Goal: Task Accomplishment & Management: Manage account settings

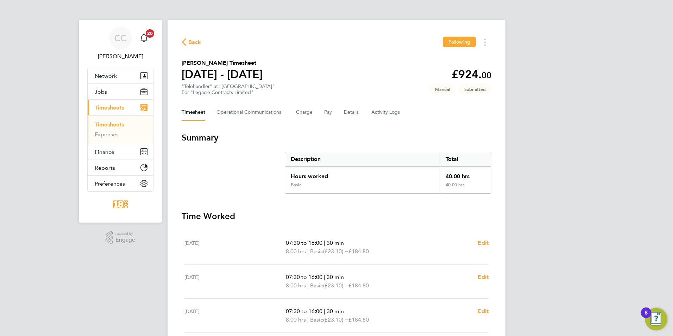
click at [190, 44] on span "Back" at bounding box center [194, 42] width 13 height 8
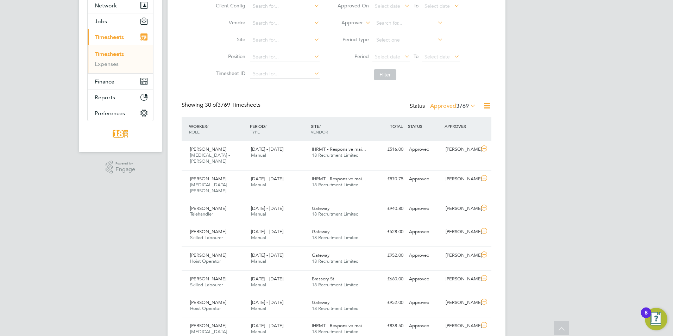
click at [458, 106] on span "3769" at bounding box center [462, 105] width 13 height 7
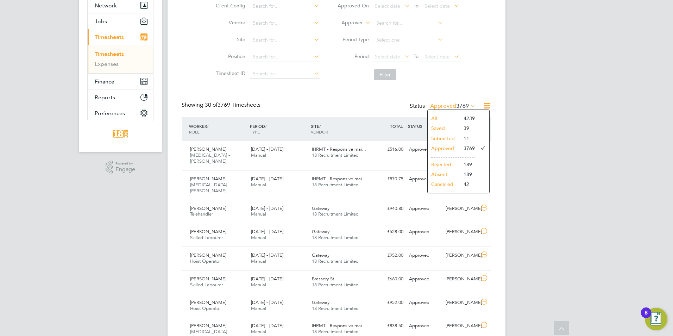
click at [447, 149] on li "Approved" at bounding box center [444, 148] width 32 height 10
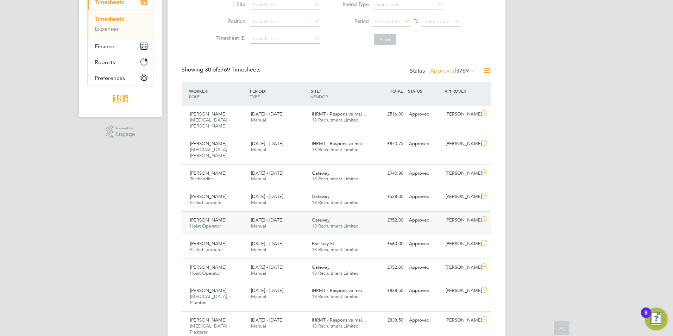
click at [347, 113] on span "IHRMT - Responsive mai…" at bounding box center [339, 114] width 55 height 6
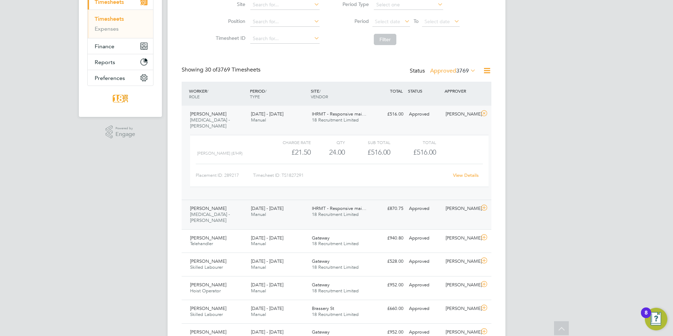
click at [330, 205] on span "IHRMT - Responsive mai…" at bounding box center [339, 208] width 55 height 6
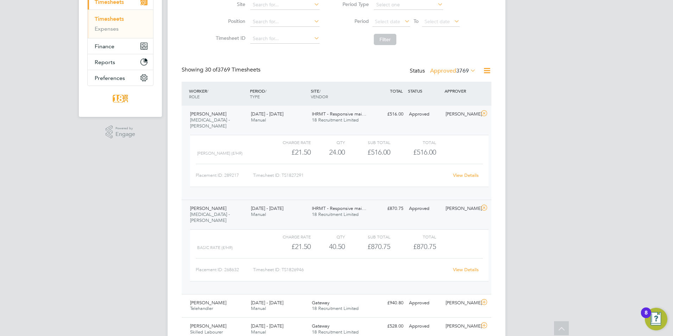
click at [306, 113] on div "15 - 21 Sep 2025 Manual" at bounding box center [278, 117] width 61 height 18
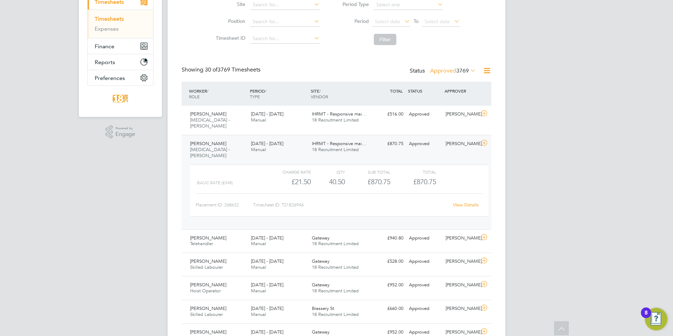
click at [311, 140] on div "IHRMT - Responsive mai… 18 Recruitment Limited" at bounding box center [339, 147] width 61 height 18
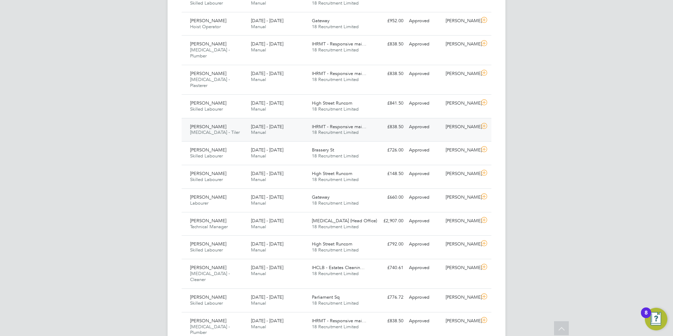
click at [212, 118] on div "Kevin Orton HMS - Tiler 15 - 21 Sep 2025 15 - 21 Sep 2025 Manual IHRMT - Respon…" at bounding box center [337, 130] width 310 height 24
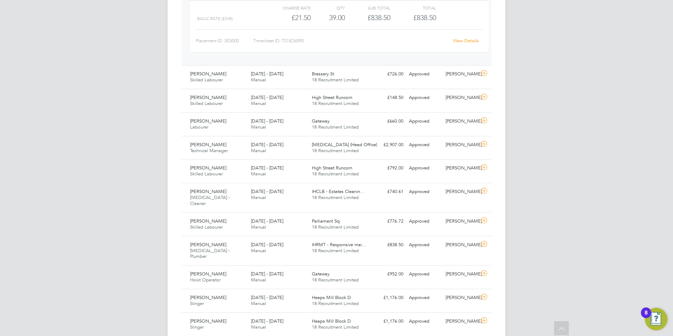
click at [527, 165] on div "CC Chloe Crayden Notifications 20 Applications: Network Team Members Businesses…" at bounding box center [336, 41] width 673 height 1069
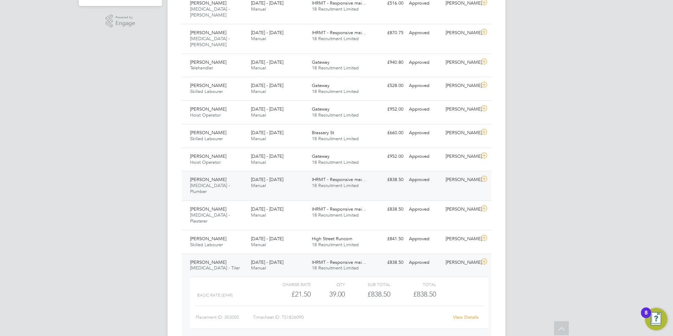
click at [380, 174] on div "£838.50 Approved" at bounding box center [388, 180] width 37 height 12
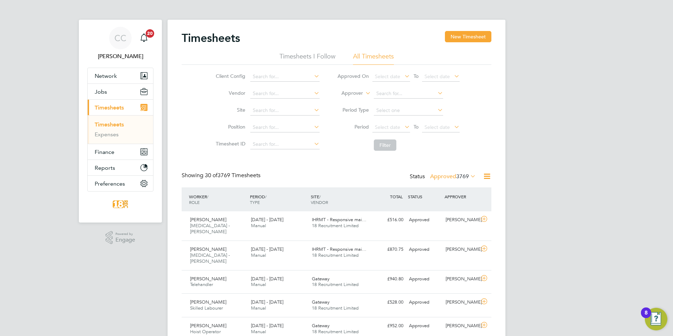
click at [449, 175] on label "Approved 3769" at bounding box center [453, 176] width 46 height 7
click at [443, 210] on li "Submitted" at bounding box center [444, 209] width 32 height 10
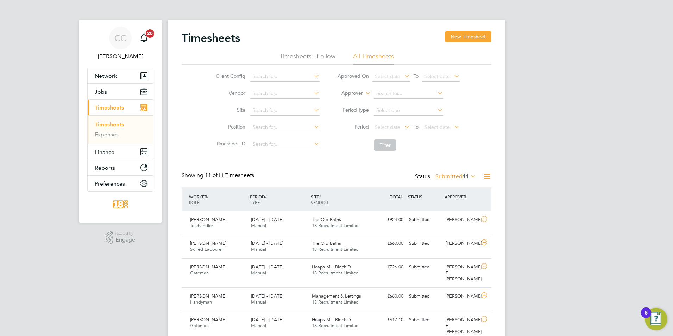
click at [447, 179] on label "Submitted 11" at bounding box center [455, 176] width 40 height 7
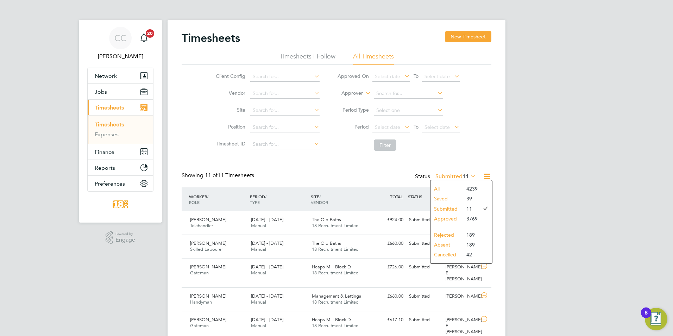
click at [452, 219] on li "Approved" at bounding box center [447, 219] width 32 height 10
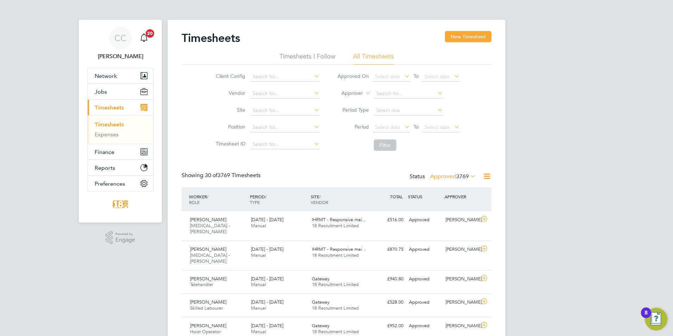
click at [457, 180] on div "Status Approved 3769" at bounding box center [444, 177] width 68 height 10
click at [457, 178] on span "3769" at bounding box center [462, 176] width 13 height 7
click at [443, 207] on li "Submitted" at bounding box center [444, 209] width 32 height 10
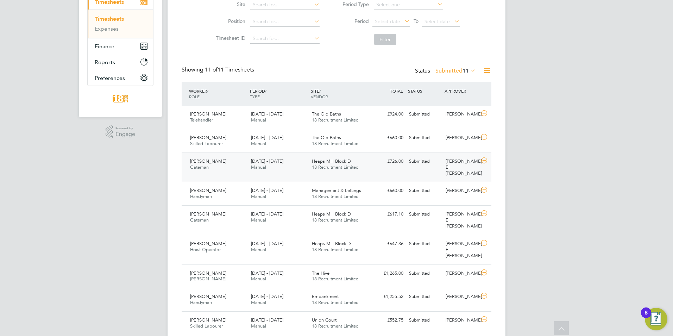
click at [469, 165] on div "Nora El Gendy" at bounding box center [461, 168] width 37 height 24
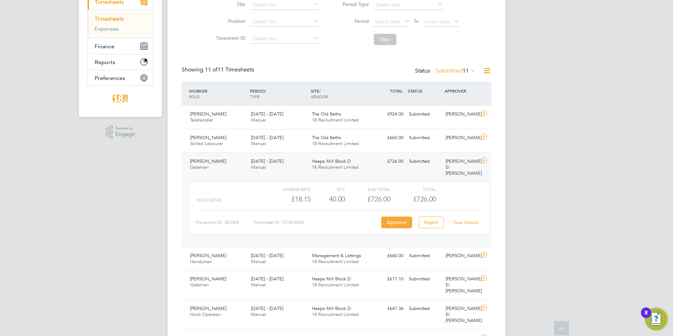
click at [474, 219] on link "View Details" at bounding box center [466, 222] width 26 height 6
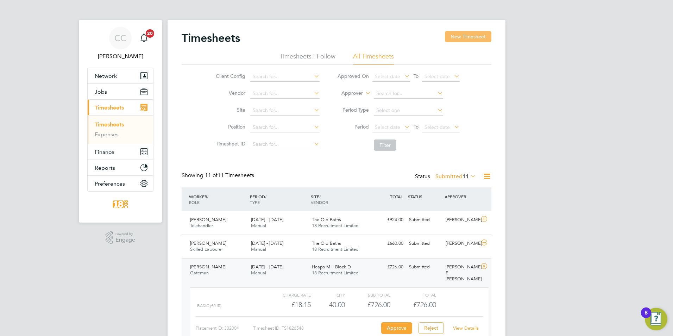
click at [450, 36] on button "New Timesheet" at bounding box center [468, 36] width 46 height 11
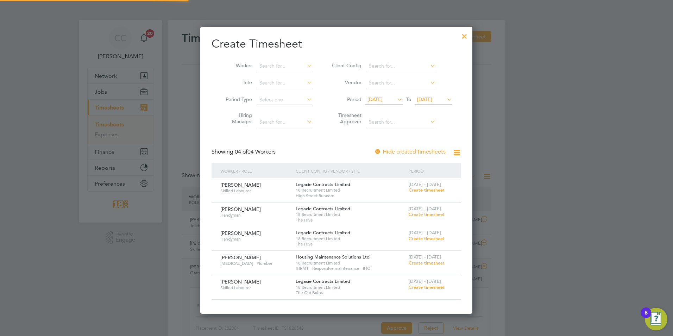
scroll to position [287, 272]
click at [417, 285] on span "Create timesheet" at bounding box center [427, 287] width 36 height 6
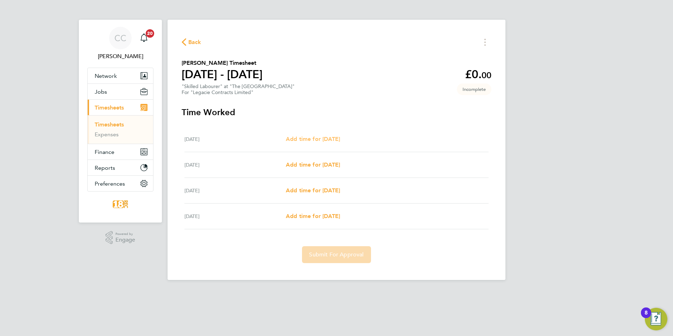
click at [329, 138] on span "Add time for Mon 15 Sep" at bounding box center [313, 139] width 54 height 7
select select "30"
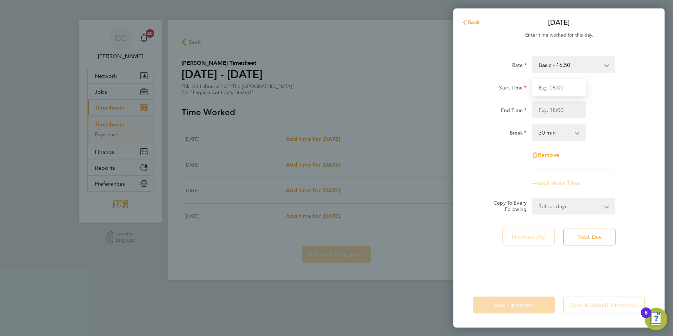
click at [584, 89] on input "Start Time" at bounding box center [559, 87] width 54 height 17
click at [570, 86] on input "080" at bounding box center [559, 87] width 54 height 17
type input "08000"
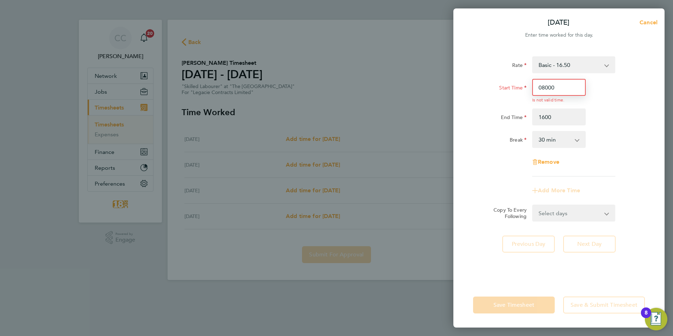
type input "16:00"
click at [562, 85] on input "08000" at bounding box center [559, 87] width 54 height 17
type input "08:00"
click at [613, 166] on div "Remove" at bounding box center [558, 161] width 177 height 17
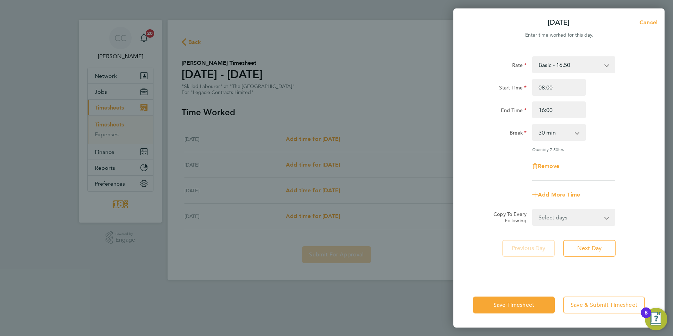
click at [581, 218] on select "Select days Day Tuesday Wednesday Thursday" at bounding box center [570, 216] width 74 height 15
select select "DAY"
click at [533, 209] on select "Select days Day Tuesday Wednesday Thursday" at bounding box center [570, 216] width 74 height 15
select select "2025-09-18"
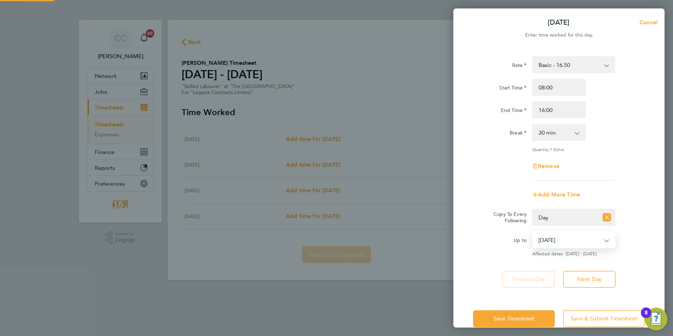
click at [547, 238] on select "16 Sep 2025 17 Sep 2025 18 Sep 2025" at bounding box center [569, 239] width 73 height 15
click at [533, 232] on select "16 Sep 2025 17 Sep 2025 18 Sep 2025" at bounding box center [569, 239] width 73 height 15
click at [517, 316] on span "Save Timesheet" at bounding box center [514, 318] width 41 height 7
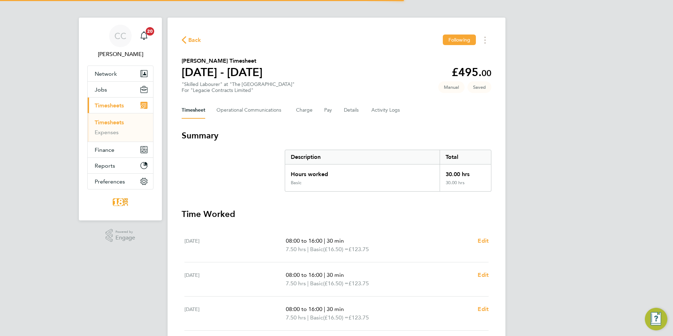
scroll to position [93, 0]
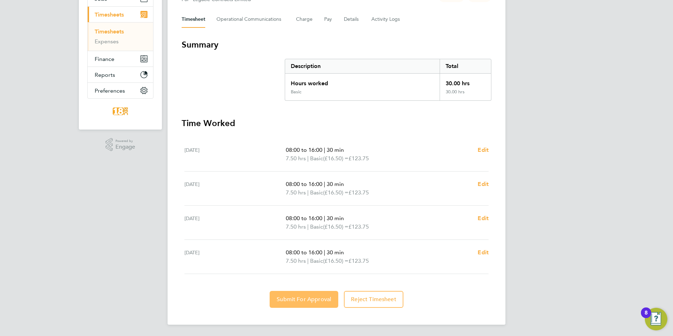
click at [309, 301] on span "Submit For Approval" at bounding box center [304, 299] width 55 height 7
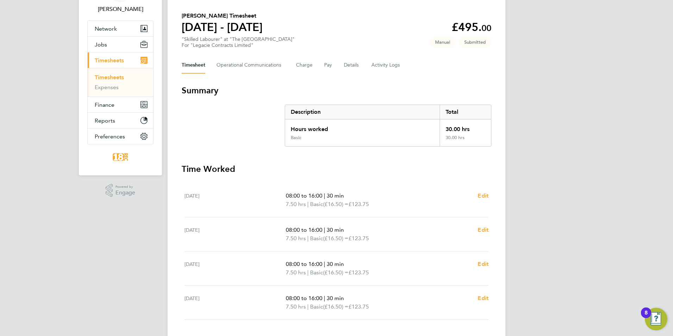
scroll to position [0, 0]
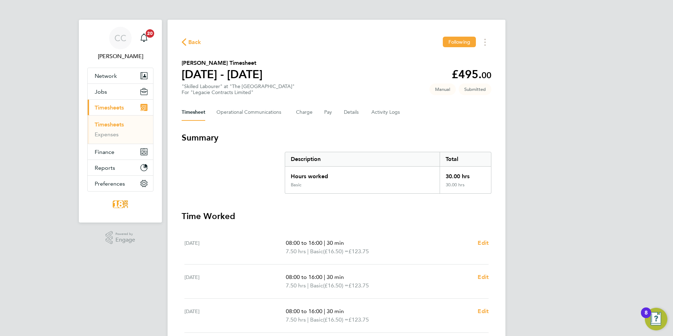
click at [202, 44] on div "Back Following" at bounding box center [337, 42] width 310 height 11
click at [182, 44] on icon "button" at bounding box center [184, 41] width 5 height 7
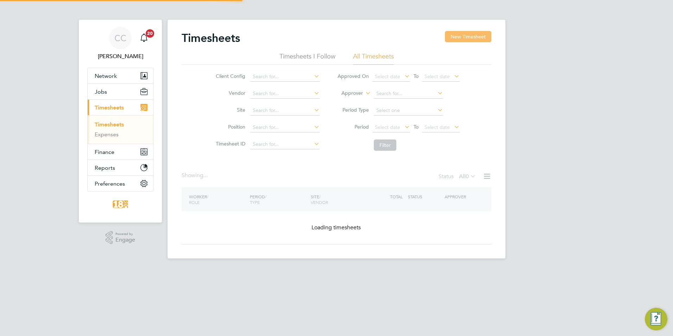
click at [450, 40] on button "New Timesheet" at bounding box center [468, 36] width 46 height 11
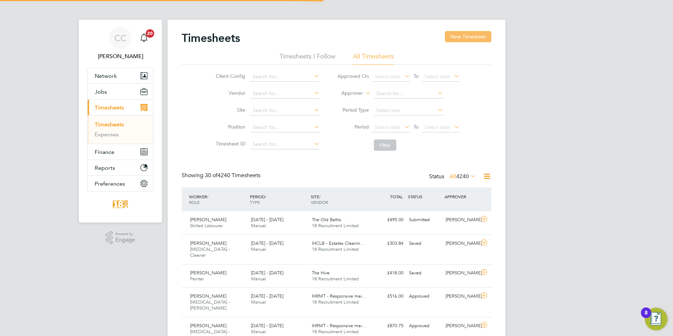
scroll to position [18, 61]
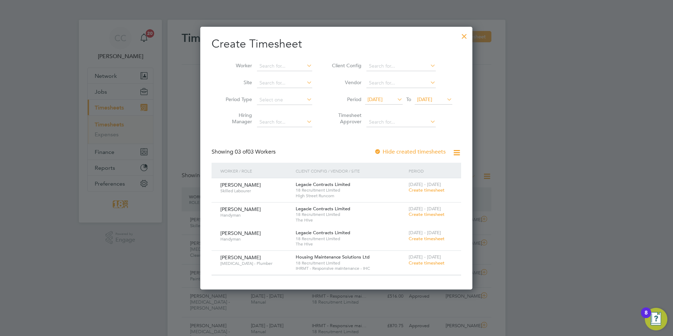
click at [463, 34] on div at bounding box center [464, 34] width 13 height 13
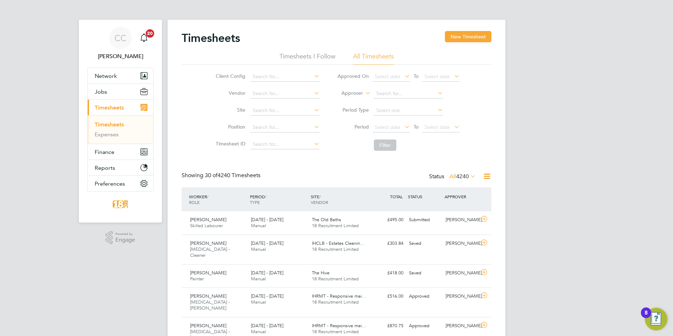
click at [450, 177] on label "All 4240" at bounding box center [463, 176] width 26 height 7
click at [457, 200] on li "Saved" at bounding box center [453, 199] width 32 height 10
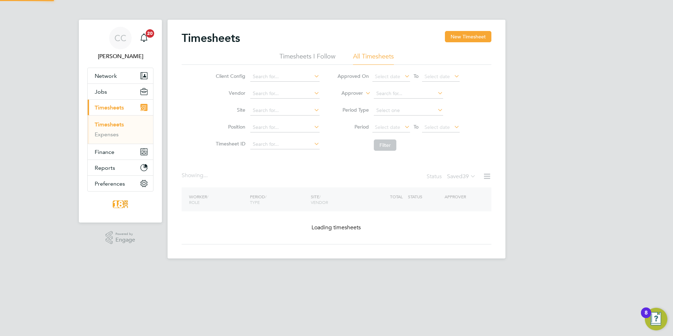
click at [457, 175] on label "Saved 39" at bounding box center [461, 176] width 29 height 7
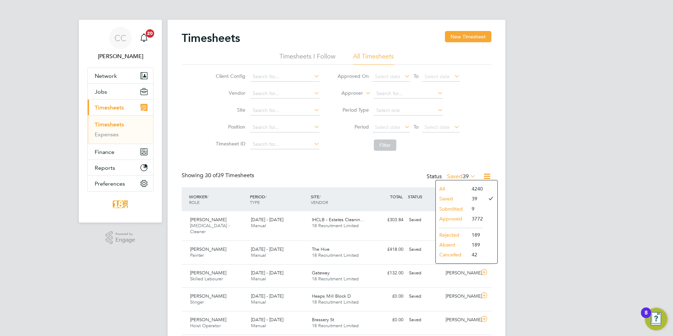
click at [457, 207] on li "Submitted" at bounding box center [452, 209] width 32 height 10
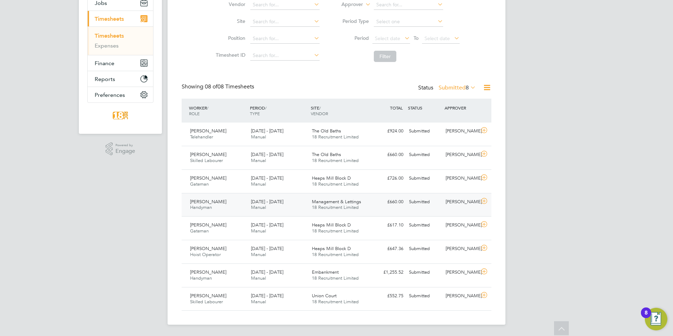
click at [431, 204] on div "Submitted" at bounding box center [424, 202] width 37 height 12
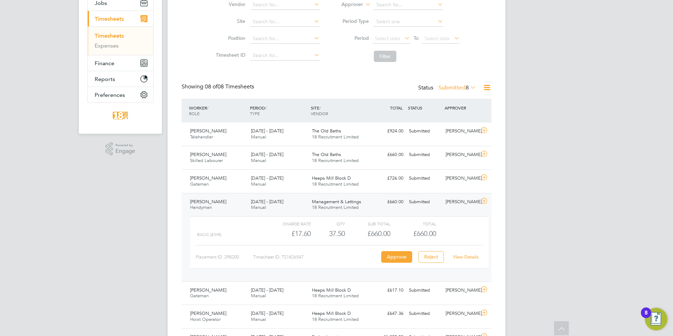
click at [470, 257] on link "View Details" at bounding box center [466, 257] width 26 height 6
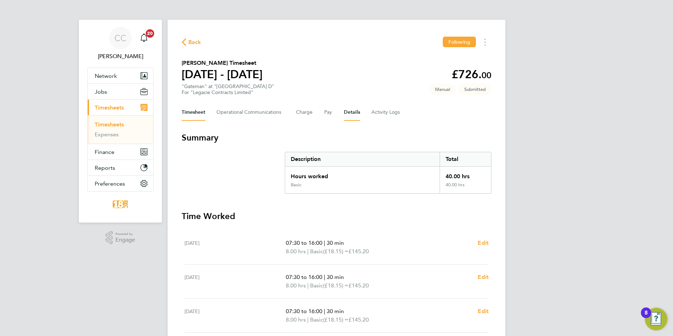
click at [351, 112] on button "Details" at bounding box center [352, 112] width 16 height 17
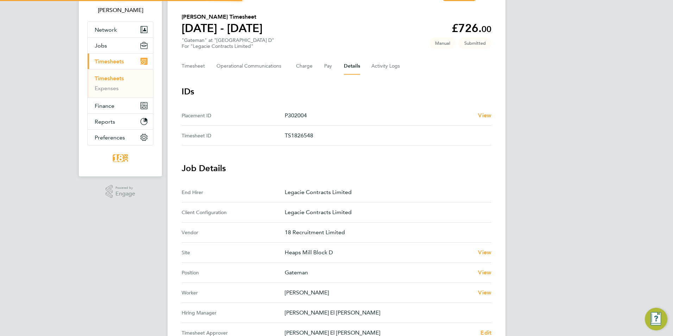
scroll to position [172, 0]
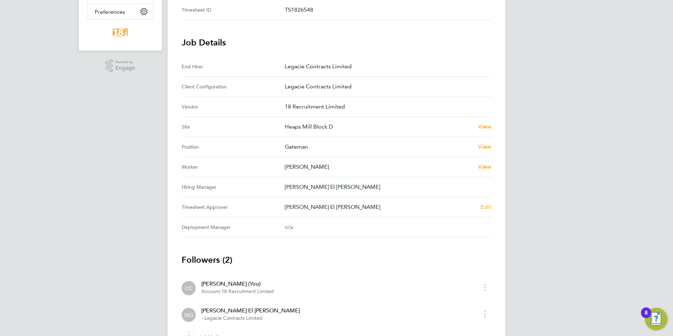
click at [487, 203] on link "Edit" at bounding box center [486, 207] width 11 height 8
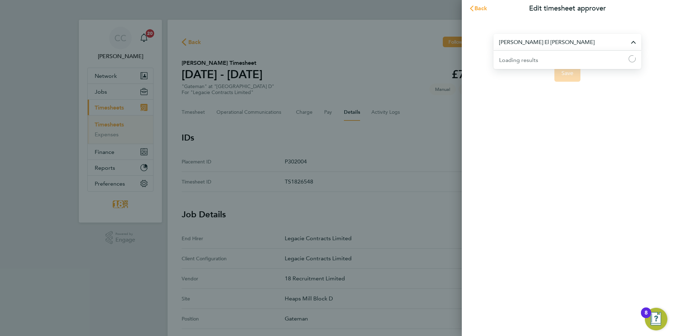
click at [537, 45] on input "Nora El Gendy" at bounding box center [568, 42] width 148 height 17
click at [522, 69] on app-form-button "Save" at bounding box center [568, 73] width 148 height 17
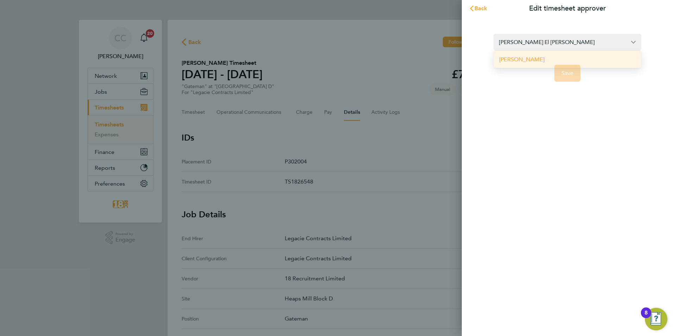
click at [524, 61] on form "Nora El Gendy Anthony Gibney Save" at bounding box center [568, 58] width 148 height 48
click at [534, 46] on input "Nora El Gendy" at bounding box center [568, 42] width 148 height 17
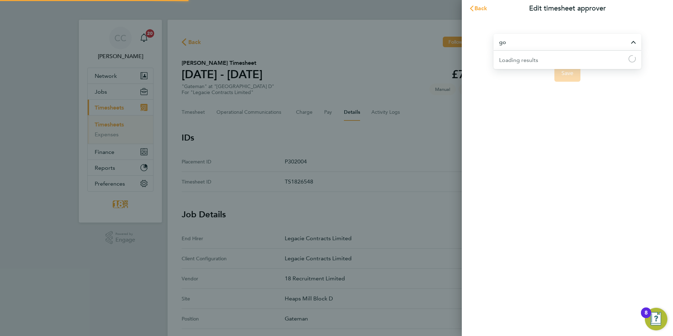
type input "g"
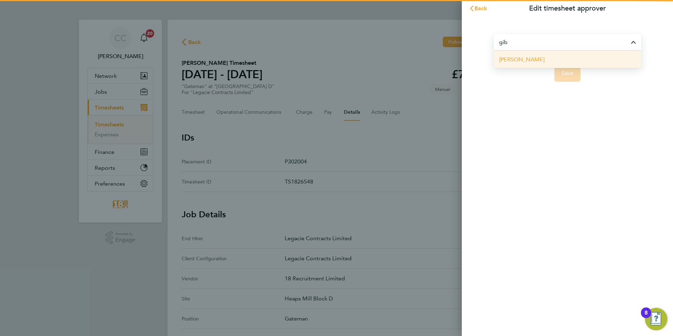
click at [545, 58] on li "Anthony Gibney" at bounding box center [568, 59] width 148 height 17
type input "Anthony Gibney"
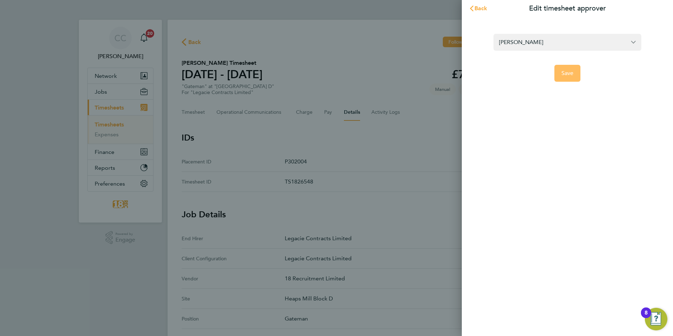
click at [561, 70] on button "Save" at bounding box center [567, 73] width 26 height 17
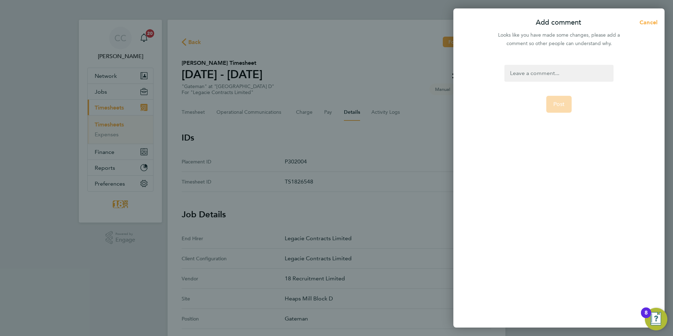
click at [537, 73] on div at bounding box center [558, 73] width 109 height 17
click at [552, 71] on div at bounding box center [558, 73] width 109 height 17
click at [558, 105] on span "Post" at bounding box center [559, 104] width 12 height 7
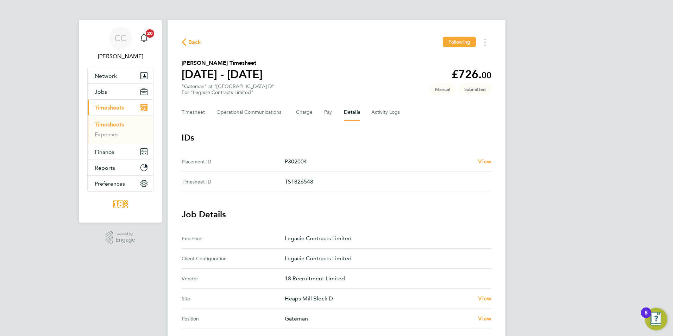
click at [190, 40] on span "Back" at bounding box center [194, 42] width 13 height 8
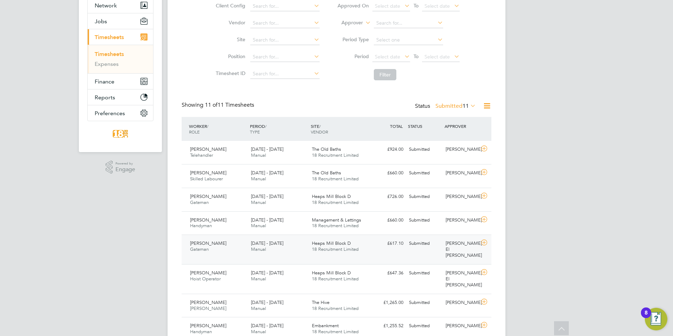
click at [468, 243] on div "Nora El Gendy" at bounding box center [461, 250] width 37 height 24
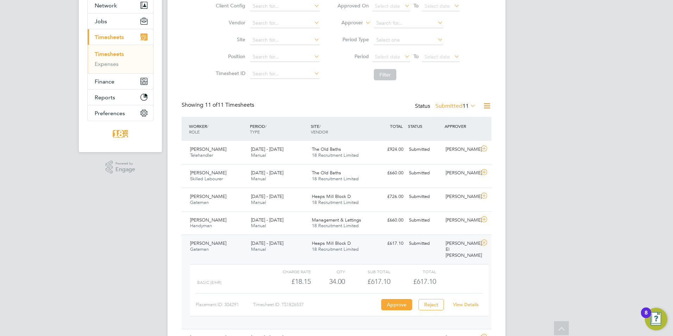
click at [475, 301] on link "View Details" at bounding box center [466, 304] width 26 height 6
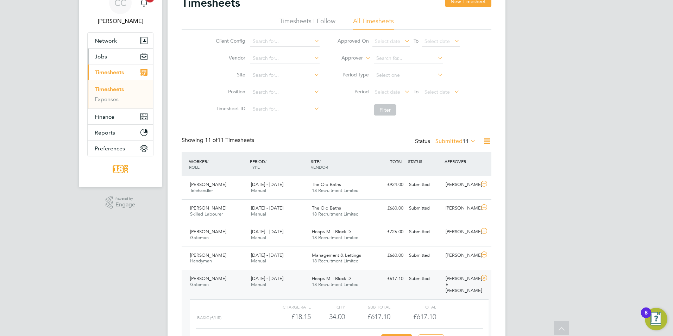
click at [112, 55] on button "Jobs" at bounding box center [120, 56] width 65 height 15
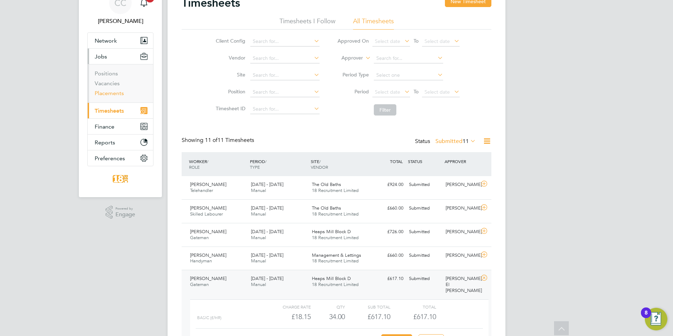
click at [114, 94] on link "Placements" at bounding box center [109, 93] width 29 height 7
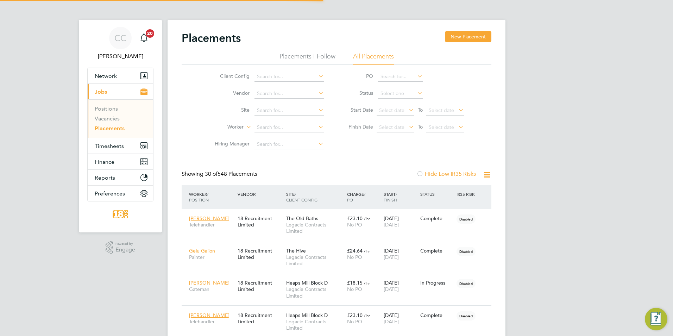
scroll to position [4, 4]
click at [276, 127] on input at bounding box center [289, 128] width 69 height 10
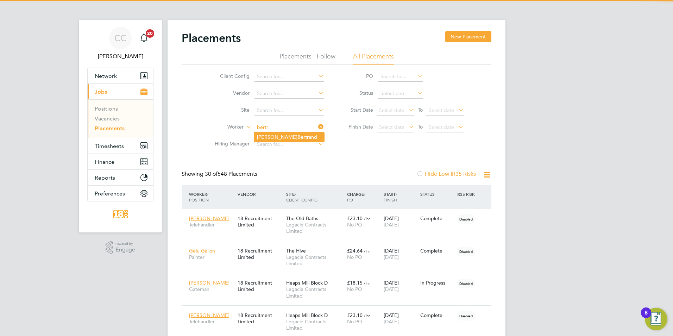
click at [297, 137] on b "Bertr" at bounding box center [302, 137] width 11 height 6
type input "Adam Bertrand"
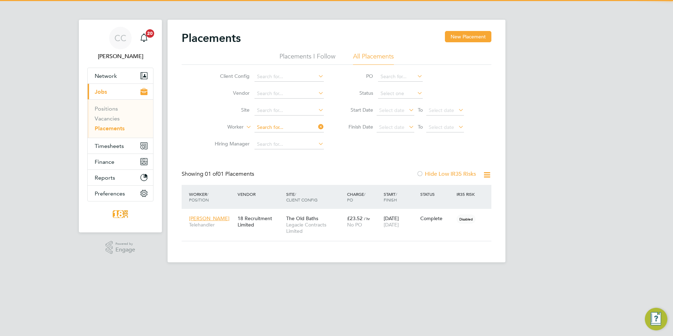
click at [280, 126] on input at bounding box center [289, 128] width 69 height 10
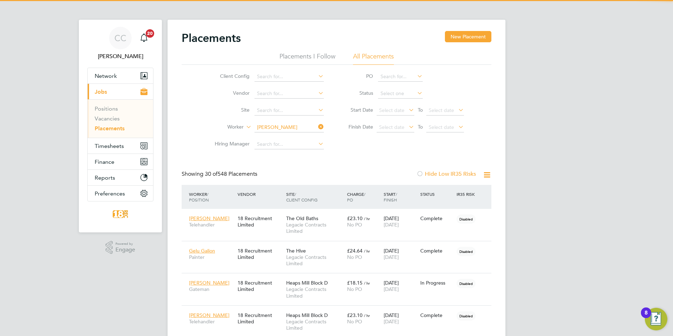
click at [295, 138] on li "Paul Ross" at bounding box center [301, 137] width 95 height 10
type input "Paul Ross"
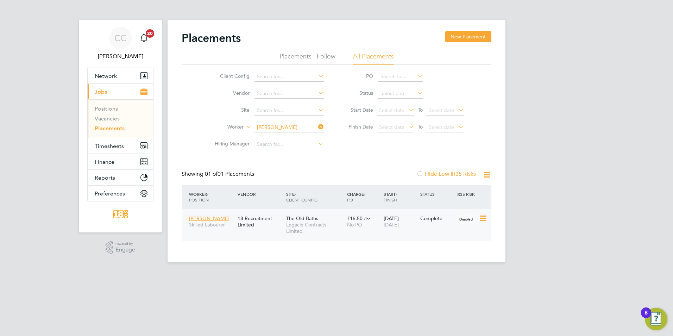
click at [394, 228] on div "10 Sep 2025 14 Sep 2025" at bounding box center [400, 222] width 37 height 20
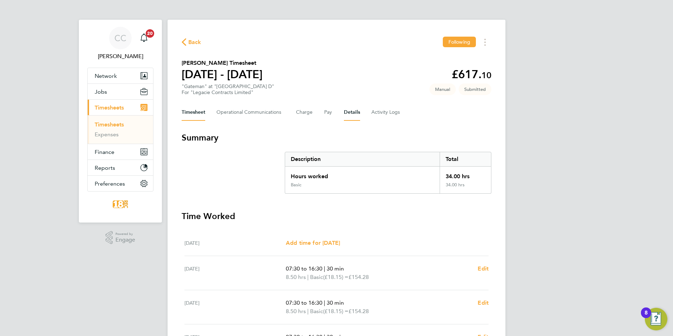
click at [346, 117] on button "Details" at bounding box center [352, 112] width 16 height 17
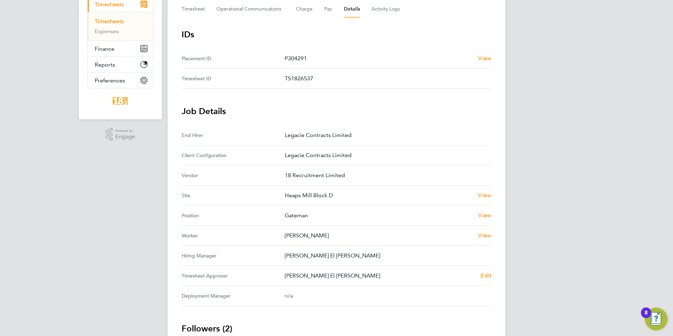
scroll to position [211, 0]
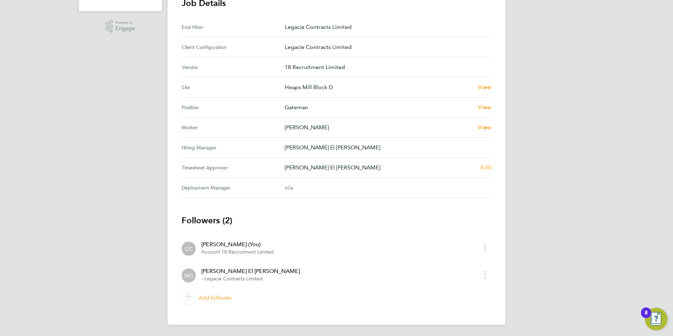
click at [489, 165] on span "Edit" at bounding box center [486, 167] width 11 height 7
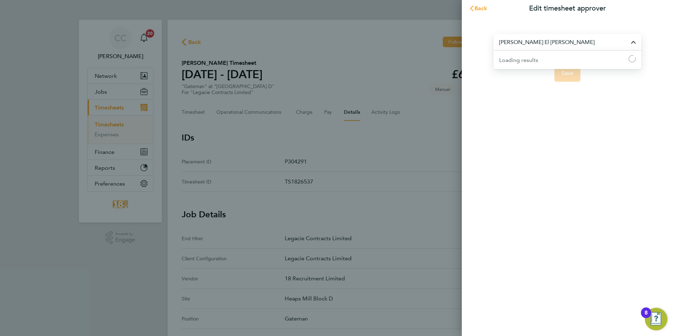
click at [534, 45] on input "[PERSON_NAME] El [PERSON_NAME]" at bounding box center [568, 42] width 148 height 17
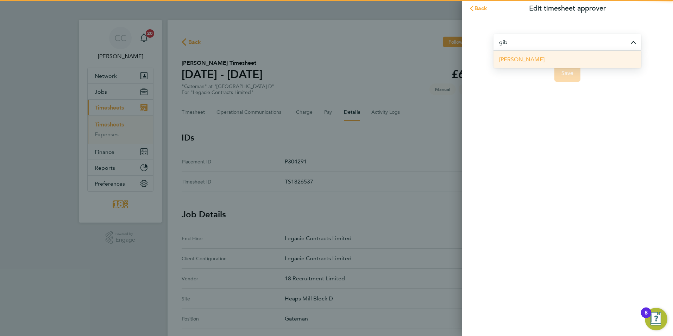
click at [520, 61] on span "[PERSON_NAME]" at bounding box center [521, 59] width 45 height 8
type input "[PERSON_NAME]"
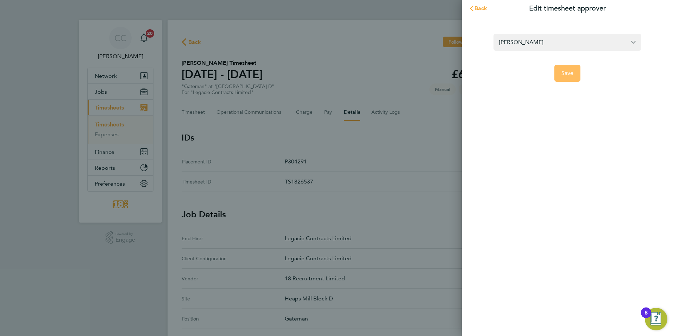
click at [558, 77] on button "Save" at bounding box center [567, 73] width 26 height 17
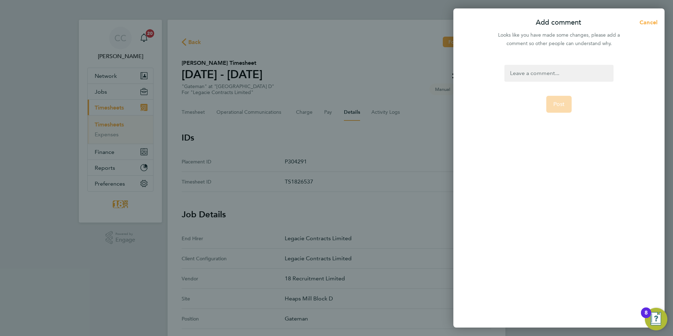
click at [533, 74] on div at bounding box center [558, 73] width 109 height 17
click at [531, 74] on div at bounding box center [558, 73] width 109 height 17
click at [539, 142] on form "to be approved Post" at bounding box center [559, 149] width 114 height 169
click at [553, 107] on button "Post" at bounding box center [559, 104] width 26 height 17
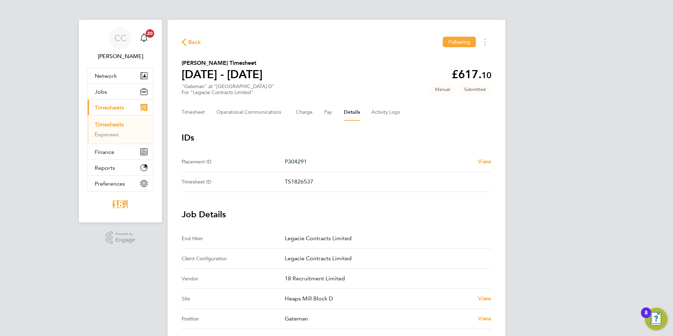
click at [200, 42] on span "Back" at bounding box center [194, 42] width 13 height 8
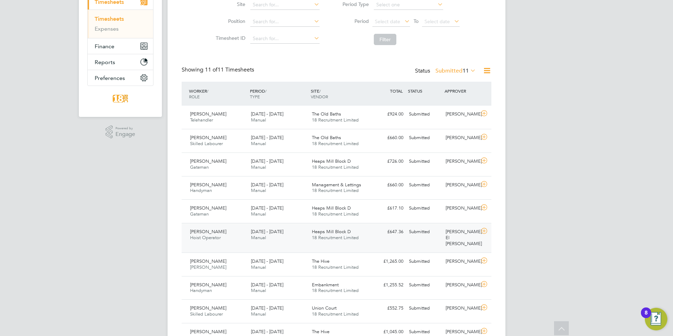
click at [468, 237] on div "[PERSON_NAME] El [PERSON_NAME]" at bounding box center [461, 238] width 37 height 24
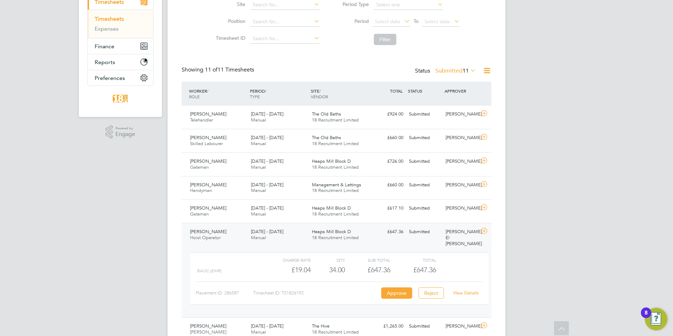
click at [464, 290] on link "View Details" at bounding box center [466, 293] width 26 height 6
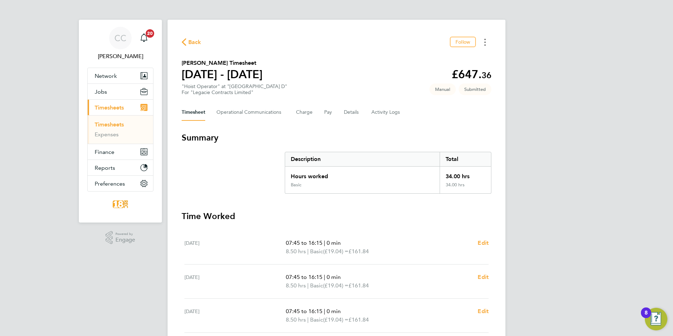
click at [488, 44] on button "Timesheets Menu" at bounding box center [485, 42] width 13 height 11
drag, startPoint x: 434, startPoint y: 124, endPoint x: 371, endPoint y: 107, distance: 65.3
click at [434, 124] on div "Back Follow Mark as absent Download timesheet Mark Costigan's Timesheet 15 - 21…" at bounding box center [337, 257] width 338 height 475
drag, startPoint x: 354, startPoint y: 103, endPoint x: 352, endPoint y: 112, distance: 9.0
click at [352, 112] on div "Back Follow Mark Costigan's Timesheet 15 - 21 Sept 2025 £647. 36 "Hoist Operato…" at bounding box center [337, 257] width 338 height 475
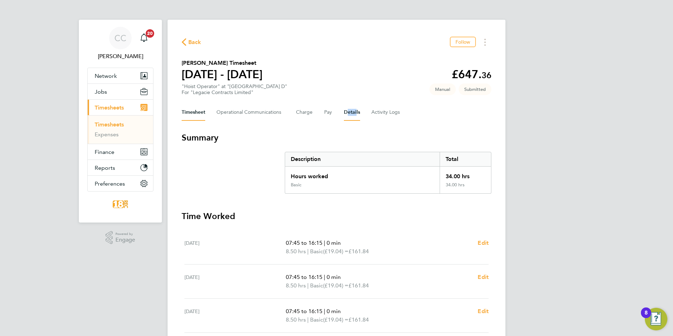
drag, startPoint x: 352, startPoint y: 112, endPoint x: 351, endPoint y: 115, distance: 3.7
click at [351, 115] on button "Details" at bounding box center [352, 112] width 16 height 17
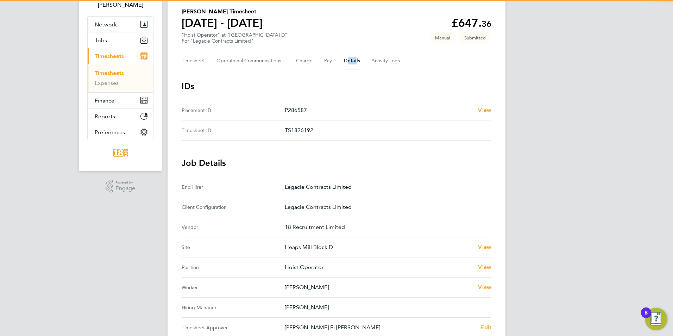
scroll to position [106, 0]
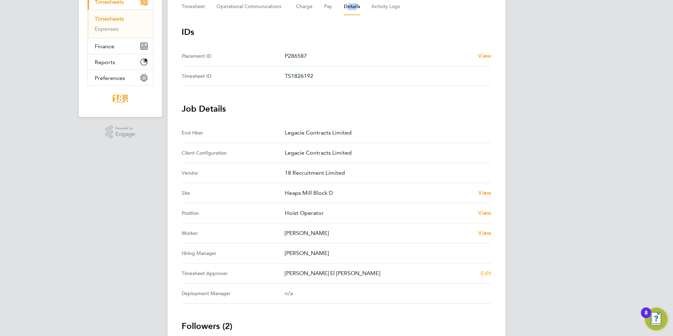
click at [490, 270] on span "Edit" at bounding box center [486, 273] width 11 height 7
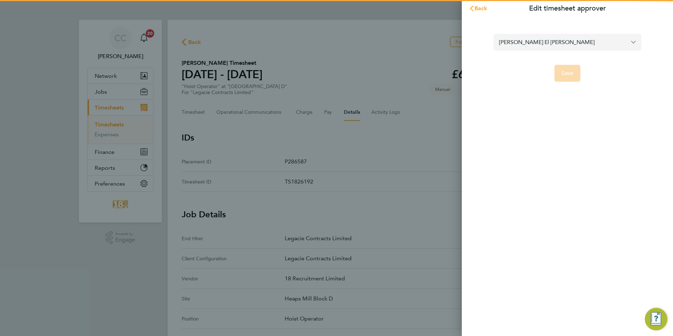
click at [525, 40] on input "[PERSON_NAME] El [PERSON_NAME]" at bounding box center [568, 42] width 148 height 17
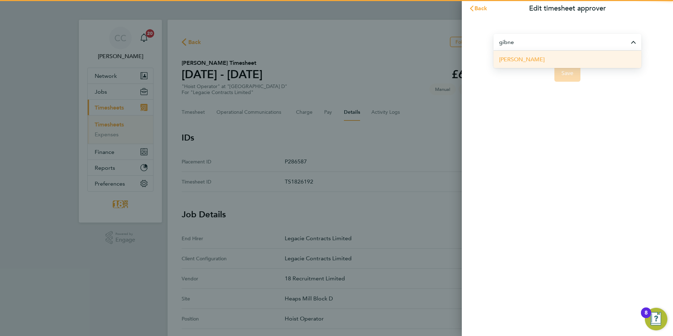
click at [578, 55] on li "[PERSON_NAME]" at bounding box center [568, 59] width 148 height 17
type input "[PERSON_NAME]"
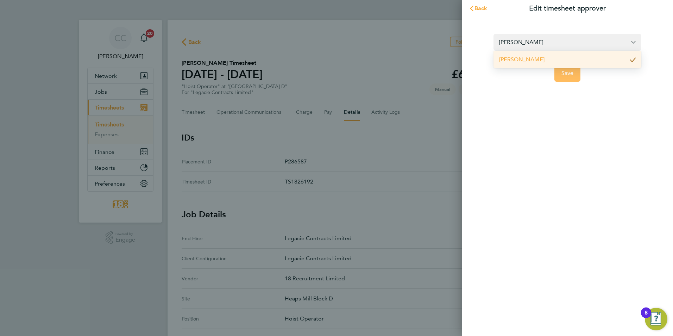
click at [570, 74] on span "Save" at bounding box center [568, 73] width 12 height 7
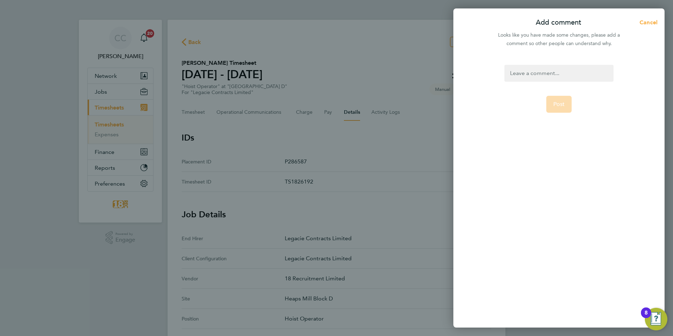
click at [525, 74] on div at bounding box center [558, 73] width 109 height 17
click at [542, 77] on div at bounding box center [558, 73] width 109 height 17
click at [553, 120] on form "to be approved Post" at bounding box center [559, 149] width 114 height 169
click at [558, 108] on button "Post" at bounding box center [559, 104] width 26 height 17
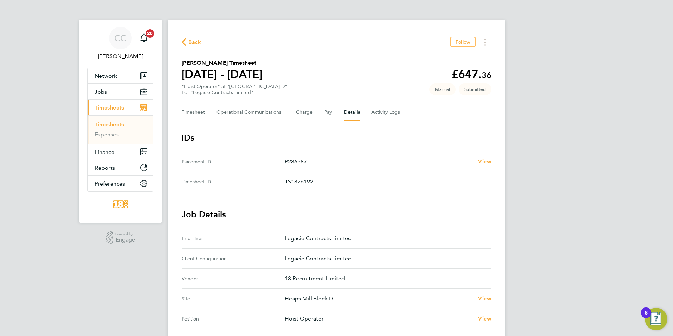
click at [199, 43] on span "Back" at bounding box center [194, 42] width 13 height 8
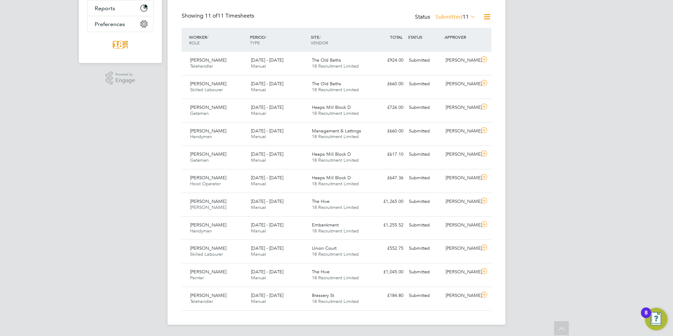
click at [463, 18] on span "11" at bounding box center [466, 16] width 6 height 7
click at [453, 58] on li "Approved" at bounding box center [447, 59] width 32 height 10
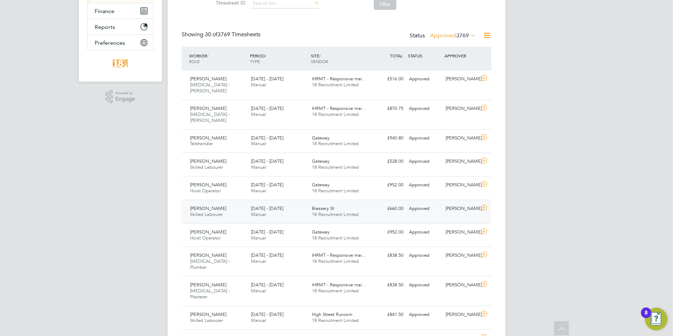
click at [310, 203] on div "Brassery St 18 Recruitment Limited" at bounding box center [339, 212] width 61 height 18
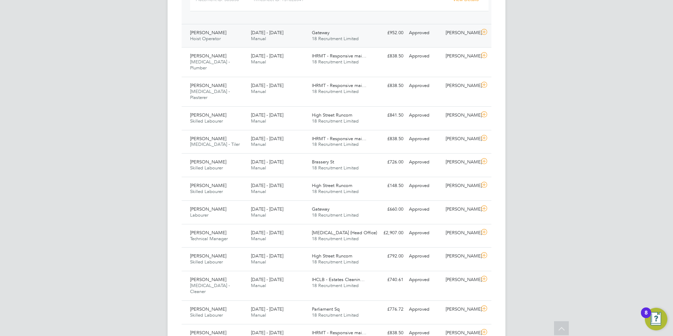
scroll to position [128, 0]
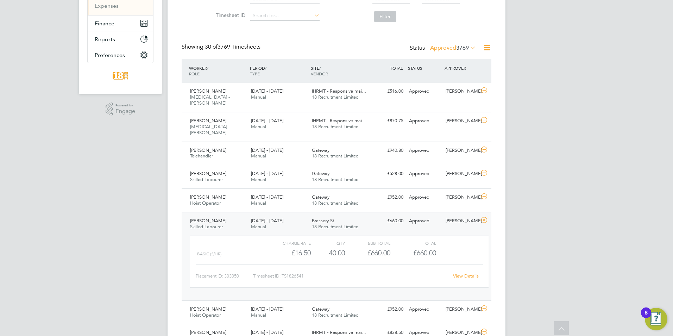
click at [459, 52] on div "Status Approved 3769" at bounding box center [444, 48] width 68 height 10
click at [459, 48] on span "3769" at bounding box center [462, 47] width 13 height 7
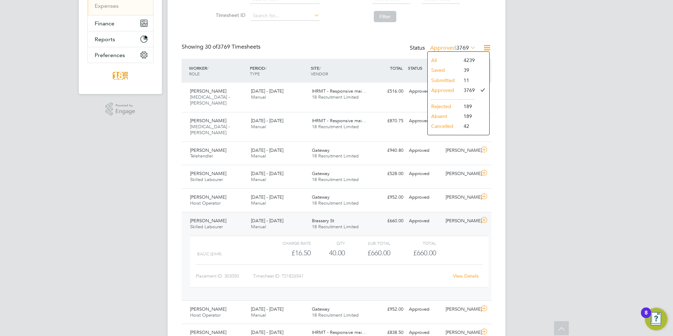
click at [454, 88] on li "Approved" at bounding box center [444, 90] width 32 height 10
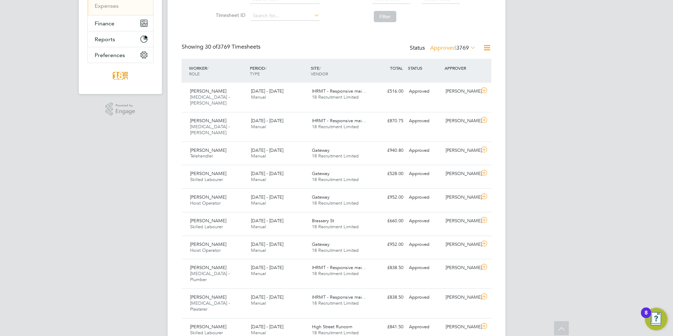
scroll to position [18, 61]
click at [452, 53] on div "Status Approved 3769" at bounding box center [444, 48] width 68 height 10
click at [456, 47] on span "3769" at bounding box center [462, 47] width 13 height 7
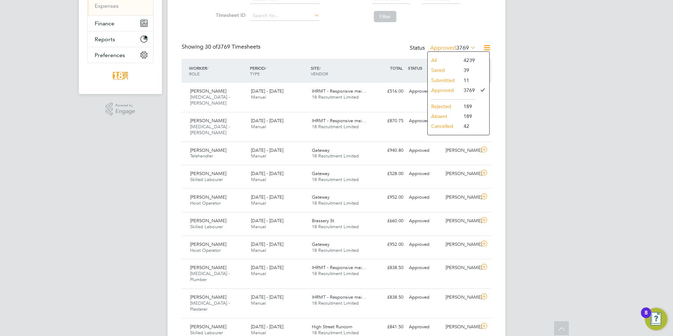
click at [452, 75] on li "Submitted" at bounding box center [444, 80] width 32 height 10
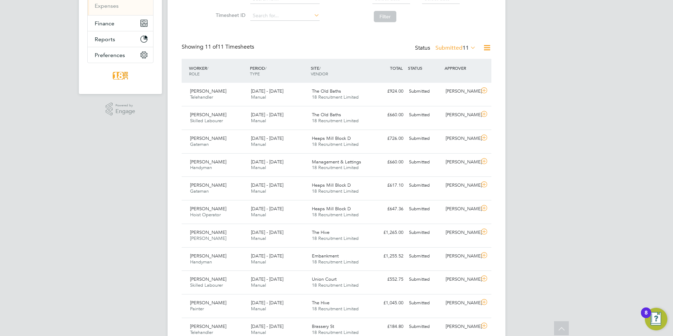
click at [451, 50] on label "Submitted 11" at bounding box center [455, 47] width 40 height 7
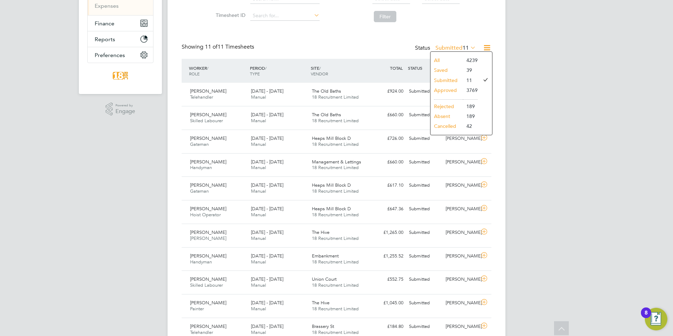
click at [565, 132] on div "CC Chloe Crayden Notifications 20 Applications: Network Team Members Businesses…" at bounding box center [336, 119] width 673 height 495
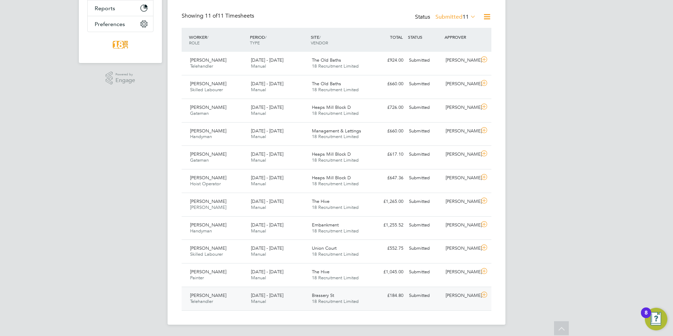
click at [491, 292] on div at bounding box center [485, 295] width 12 height 11
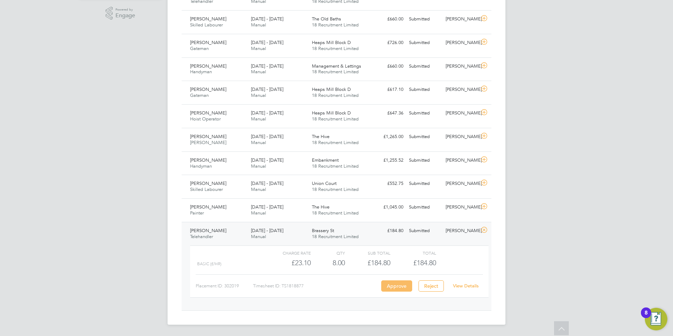
click at [399, 289] on button "Approve" at bounding box center [396, 285] width 31 height 11
click at [485, 230] on icon at bounding box center [484, 230] width 9 height 6
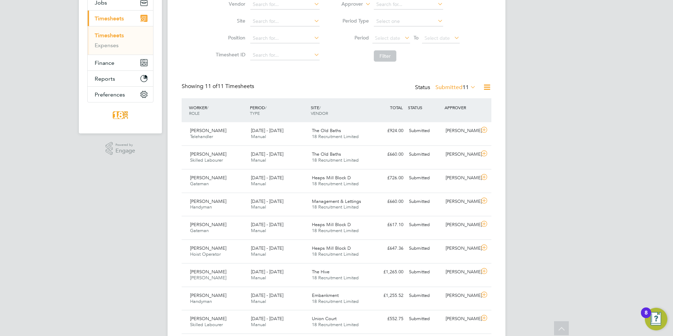
click at [463, 85] on span "11" at bounding box center [466, 87] width 6 height 7
click at [446, 106] on li "Saved" at bounding box center [447, 110] width 32 height 10
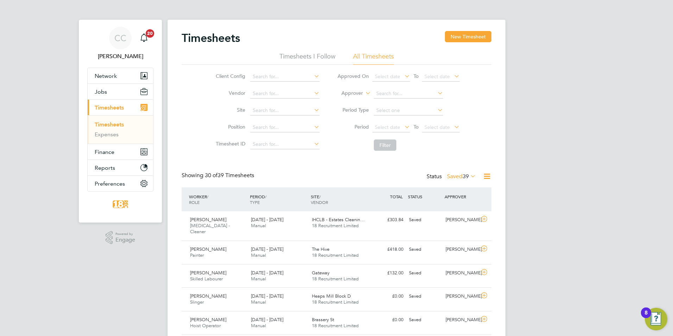
click at [452, 180] on label "Saved 39" at bounding box center [461, 176] width 29 height 7
click at [449, 234] on li "Rejected" at bounding box center [452, 235] width 32 height 10
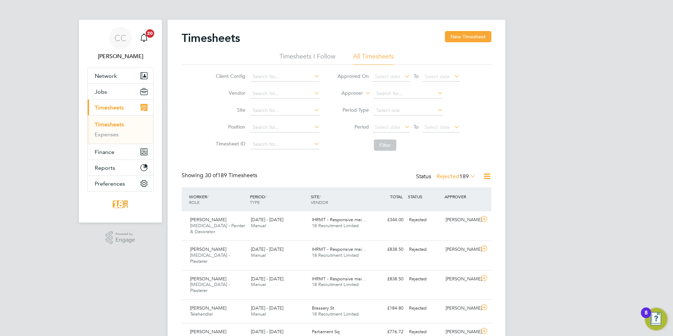
click at [453, 174] on label "Rejected 189" at bounding box center [456, 176] width 39 height 7
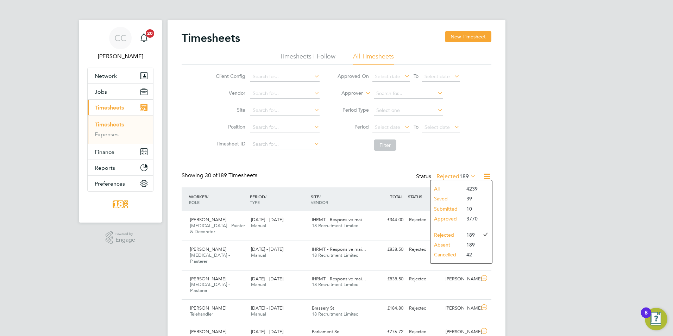
click at [447, 206] on li "Submitted" at bounding box center [447, 209] width 32 height 10
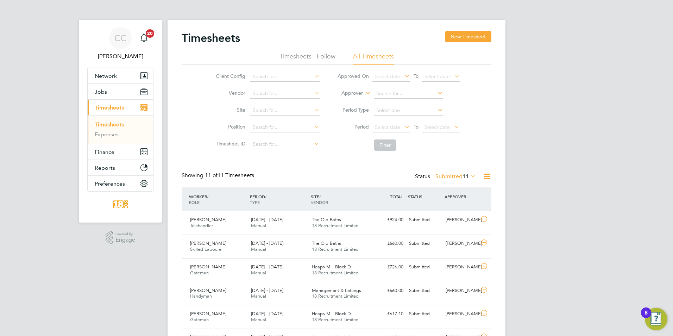
click at [455, 177] on label "Submitted 11" at bounding box center [455, 176] width 40 height 7
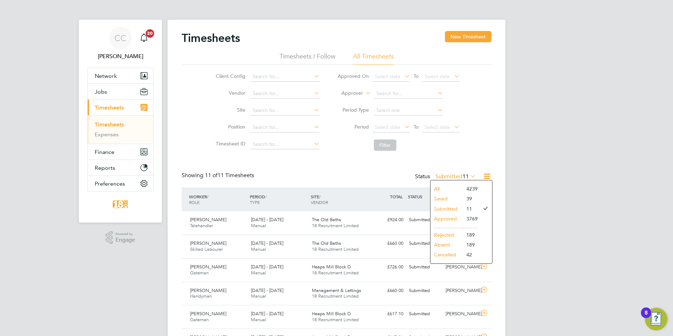
click at [445, 233] on li "Rejected" at bounding box center [447, 235] width 32 height 10
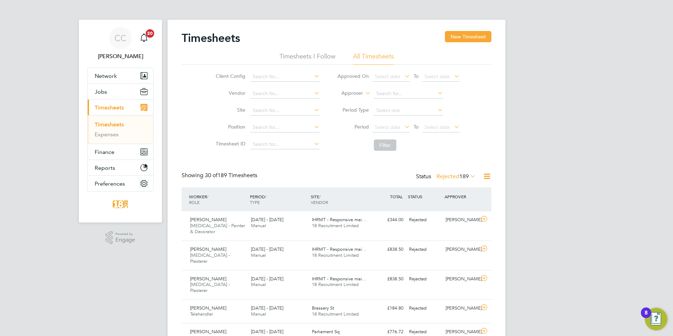
click at [463, 177] on span "189" at bounding box center [464, 176] width 10 height 7
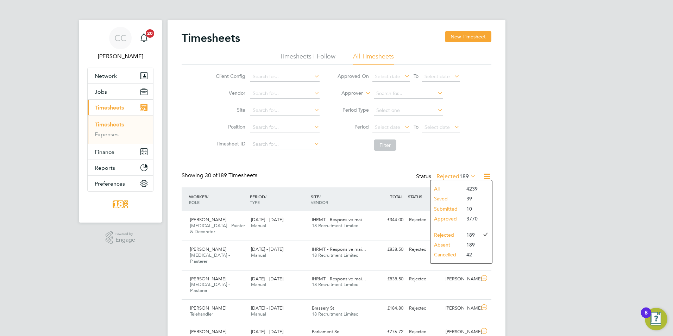
click at [443, 209] on li "Submitted" at bounding box center [447, 209] width 32 height 10
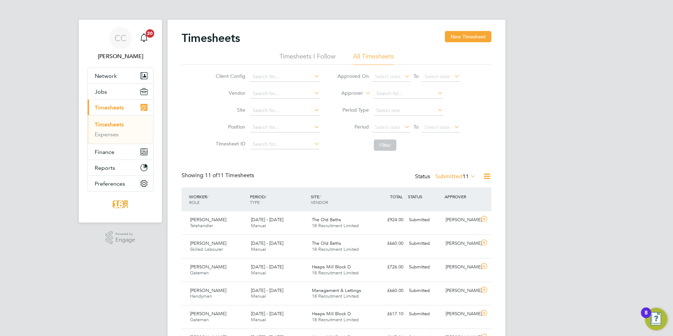
click at [446, 178] on label "Submitted 11" at bounding box center [455, 176] width 40 height 7
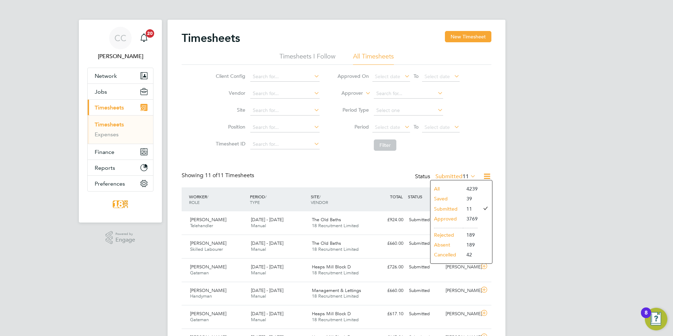
click at [441, 218] on li "Approved" at bounding box center [447, 219] width 32 height 10
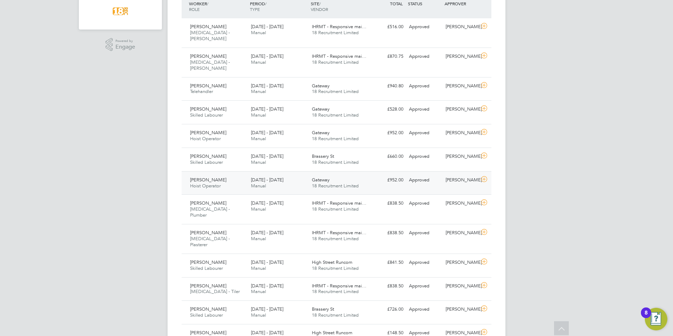
click at [306, 174] on div "15 - 21 Sep 2025 Manual" at bounding box center [278, 183] width 61 height 18
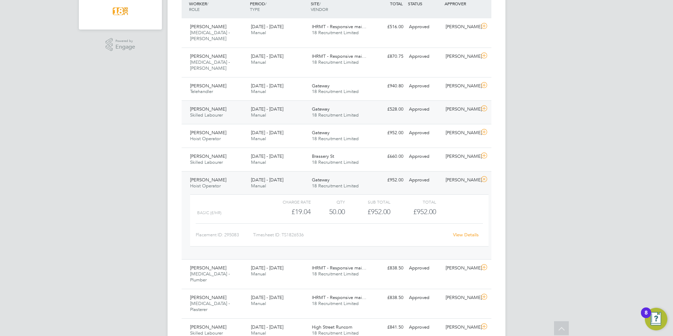
click at [412, 104] on div "Approved" at bounding box center [424, 110] width 37 height 12
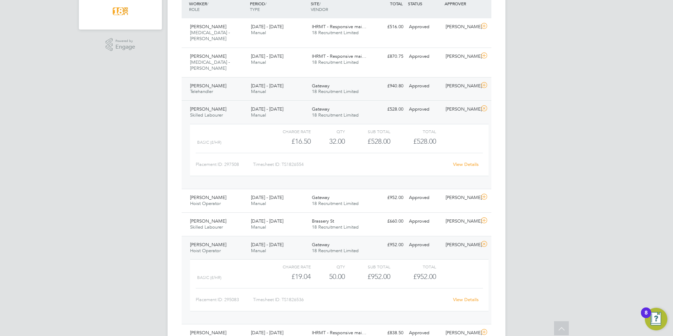
click at [359, 80] on div "Gateway 18 Recruitment Limited" at bounding box center [339, 89] width 61 height 18
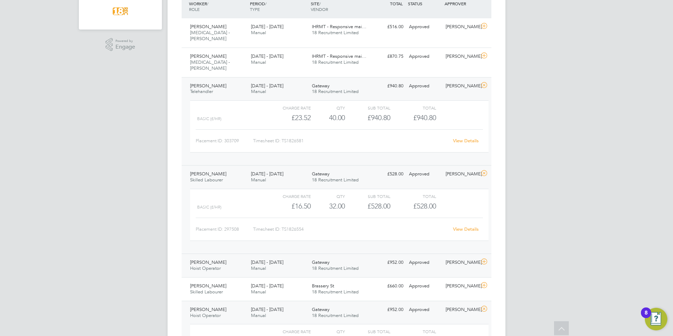
click at [295, 257] on div "15 - 21 Sep 2025 Manual" at bounding box center [278, 266] width 61 height 18
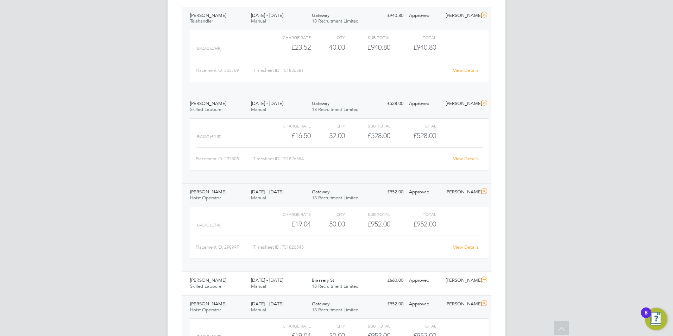
drag, startPoint x: 562, startPoint y: 84, endPoint x: 554, endPoint y: 49, distance: 36.2
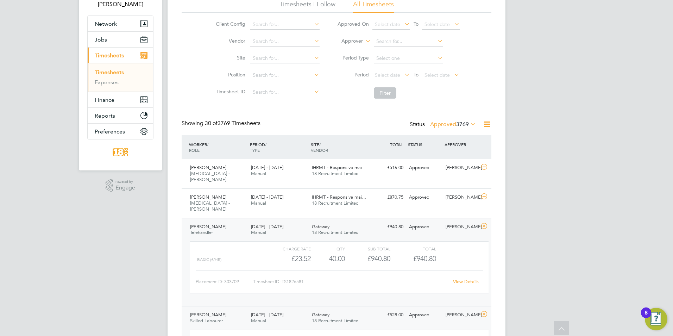
click at [456, 128] on div "Status Approved 3769" at bounding box center [444, 125] width 68 height 10
drag, startPoint x: 452, startPoint y: 124, endPoint x: 447, endPoint y: 125, distance: 5.2
click at [450, 124] on label "Approved 3769" at bounding box center [453, 124] width 46 height 7
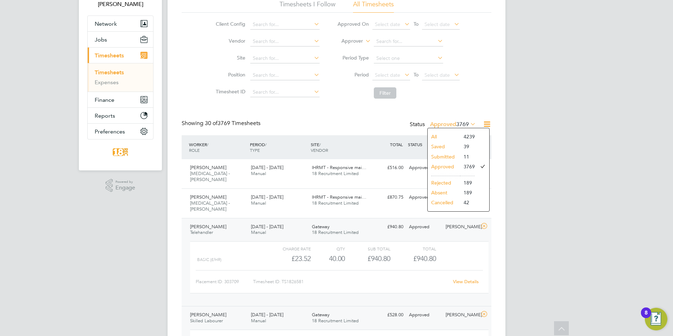
click at [444, 156] on li "Submitted" at bounding box center [444, 157] width 32 height 10
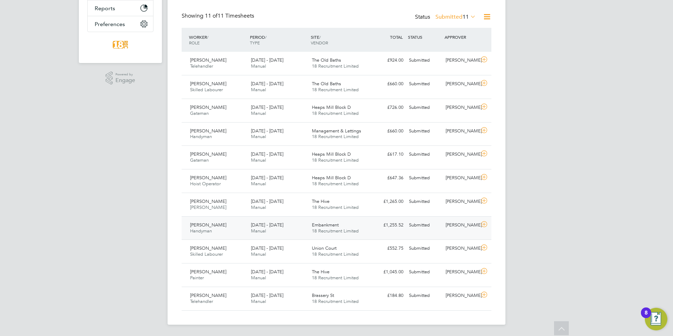
click at [423, 219] on div "Jamar Tsotsanidaze Handyman 15 - 21 Sep 2025 15 - 21 Sep 2025 Manual Embankment…" at bounding box center [337, 228] width 310 height 24
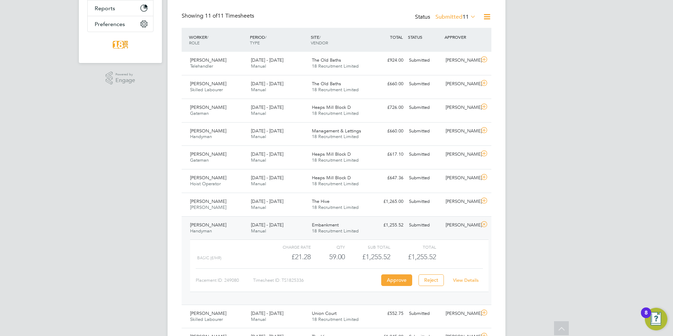
click at [457, 280] on link "View Details" at bounding box center [466, 280] width 26 height 6
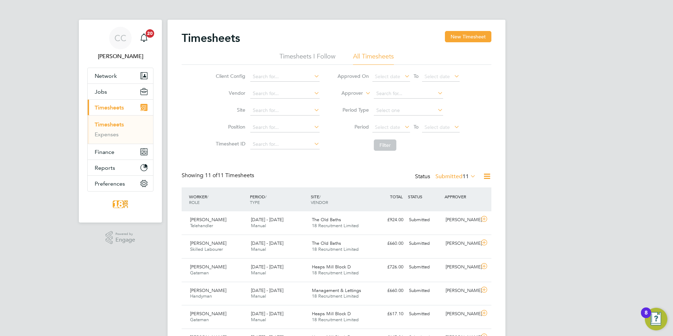
click at [449, 180] on div "Status Submitted 11" at bounding box center [446, 177] width 62 height 10
click at [449, 178] on label "Submitted 11" at bounding box center [455, 176] width 40 height 7
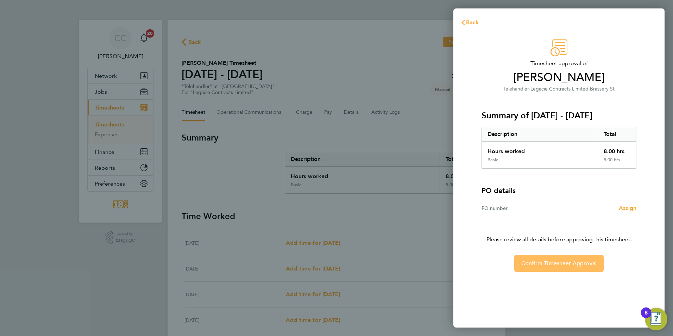
click at [563, 263] on span "Confirm Timesheet Approval" at bounding box center [558, 263] width 75 height 7
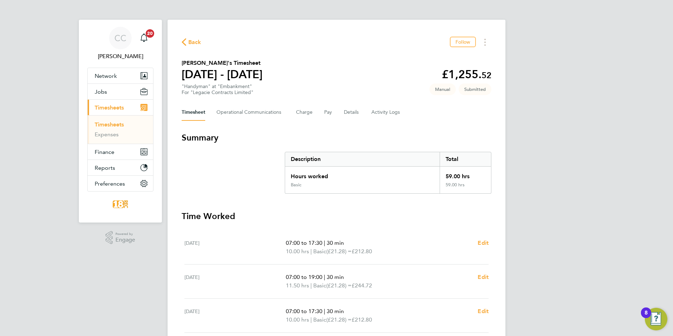
click at [339, 111] on div "Timesheet Operational Communications Charge Pay Details Activity Logs" at bounding box center [337, 112] width 310 height 17
click at [347, 112] on button "Details" at bounding box center [352, 112] width 16 height 17
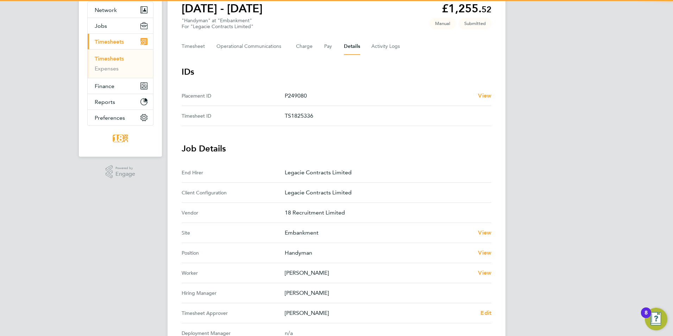
scroll to position [70, 0]
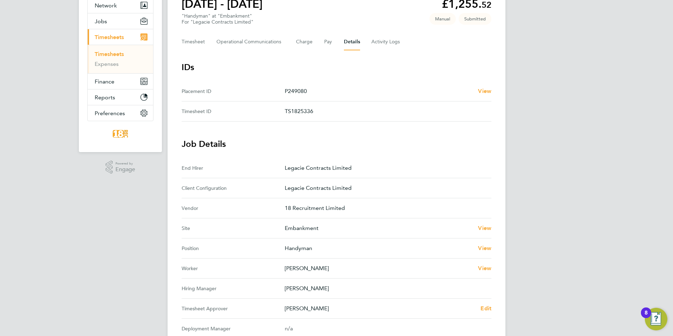
click at [490, 302] on Approver "Timesheet Approver [PERSON_NAME] Edit" at bounding box center [337, 309] width 310 height 20
click at [487, 309] on span "Edit" at bounding box center [486, 308] width 11 height 7
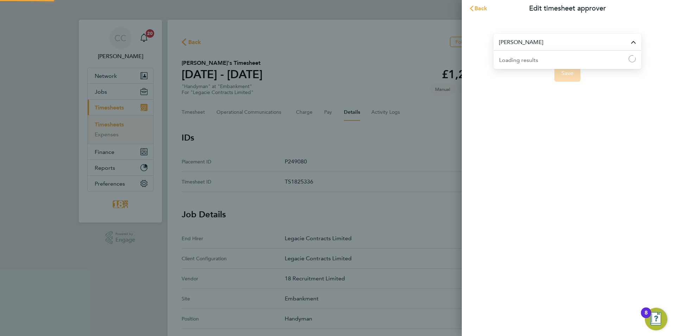
click at [588, 40] on input "[PERSON_NAME]" at bounding box center [568, 42] width 148 height 17
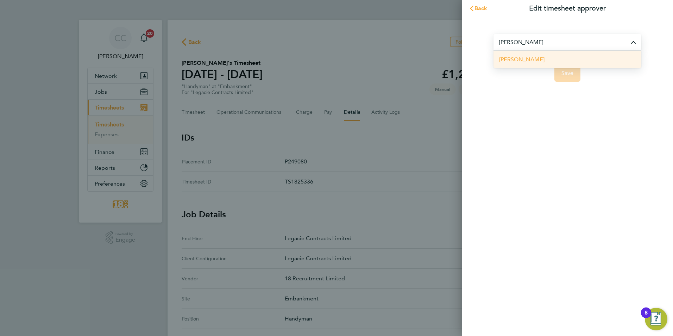
click at [535, 61] on li "[PERSON_NAME]" at bounding box center [568, 59] width 148 height 17
type input "[PERSON_NAME]"
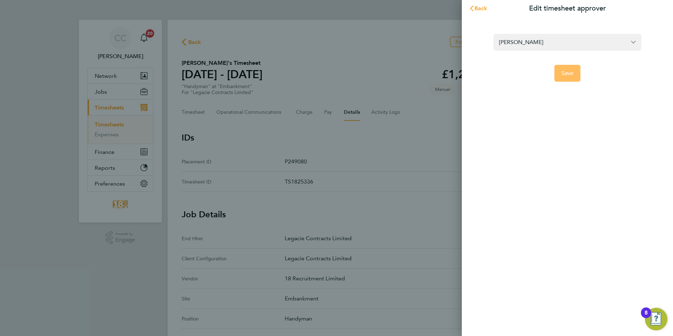
click at [568, 77] on button "Save" at bounding box center [567, 73] width 26 height 17
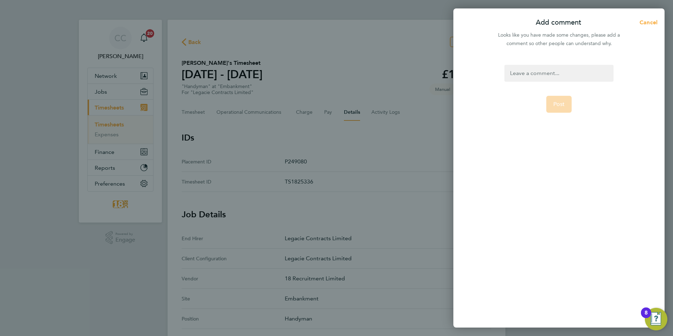
click at [537, 75] on div at bounding box center [558, 73] width 109 height 17
click at [543, 81] on div at bounding box center [558, 73] width 109 height 17
click at [584, 150] on form "to be approved Post" at bounding box center [559, 149] width 114 height 169
click at [559, 106] on span "Post" at bounding box center [559, 104] width 12 height 7
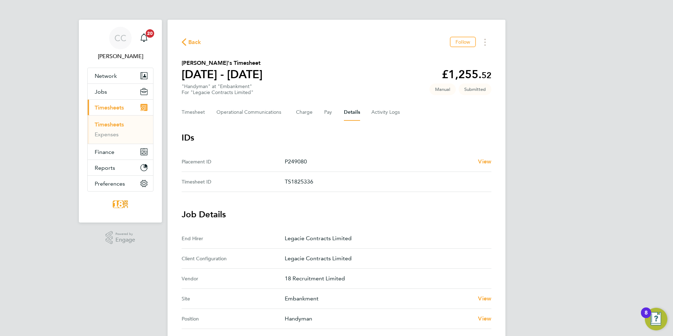
click at [176, 42] on div "Back Follow Jamar Tsotsanidaze's Timesheet 15 - 21 Sept 2025 £1,255. 52 "Handym…" at bounding box center [337, 278] width 338 height 516
click at [191, 39] on span "Back" at bounding box center [194, 42] width 13 height 8
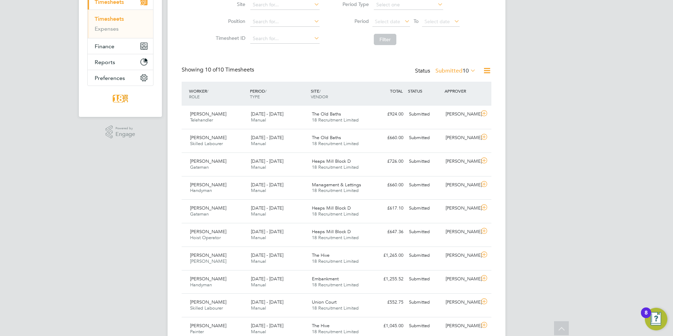
click at [612, 132] on div "CC Chloe Crayden Notifications 20 Applications: Network Team Members Businesses…" at bounding box center [336, 130] width 673 height 472
click at [418, 139] on div "Submitted" at bounding box center [424, 138] width 37 height 12
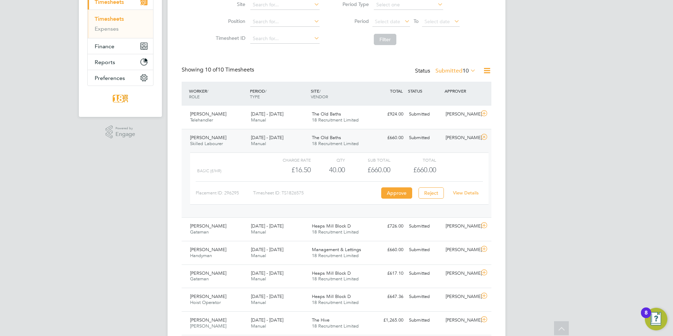
click at [449, 72] on label "Submitted 10" at bounding box center [455, 70] width 40 height 7
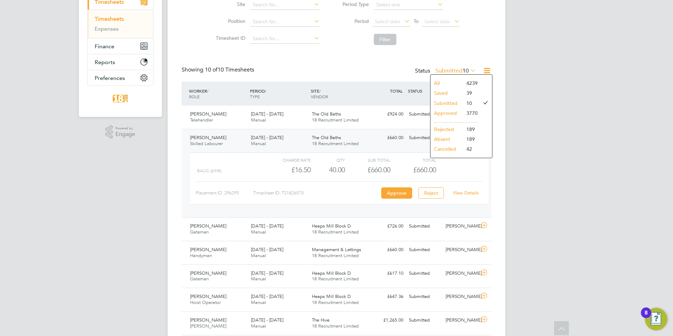
click at [449, 104] on li "Submitted" at bounding box center [447, 103] width 32 height 10
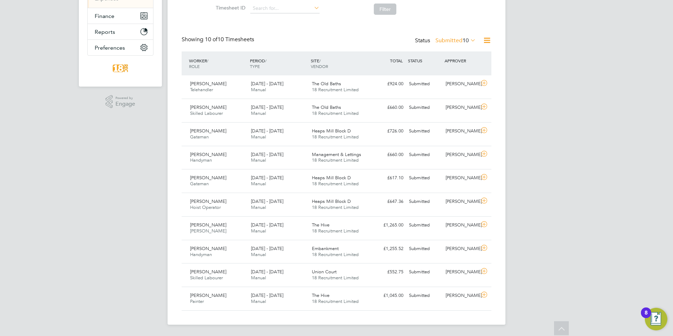
click at [461, 41] on label "Submitted 10" at bounding box center [455, 40] width 40 height 7
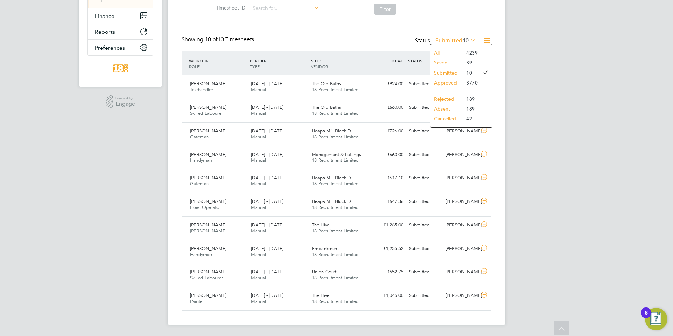
click at [457, 82] on li "Approved" at bounding box center [447, 83] width 32 height 10
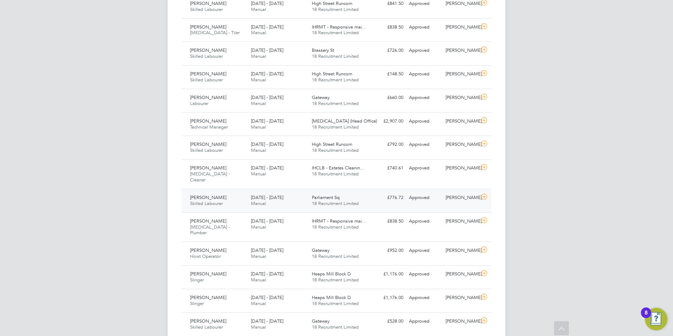
click at [372, 192] on div "£776.72 Approved" at bounding box center [388, 198] width 37 height 12
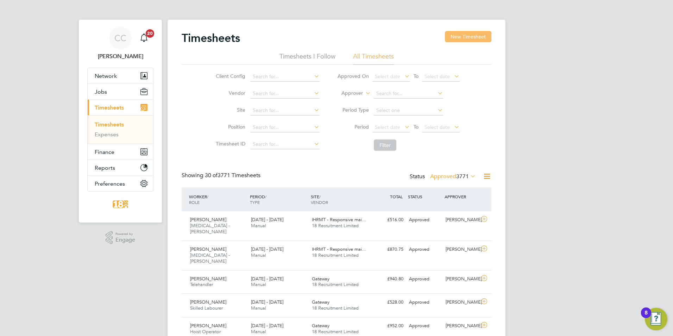
click at [467, 38] on button "New Timesheet" at bounding box center [468, 36] width 46 height 11
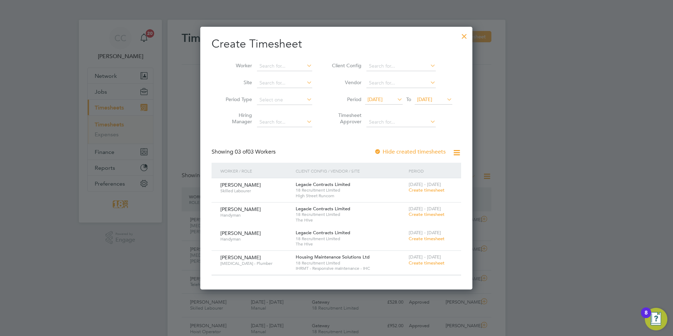
click at [460, 36] on div at bounding box center [464, 34] width 13 height 13
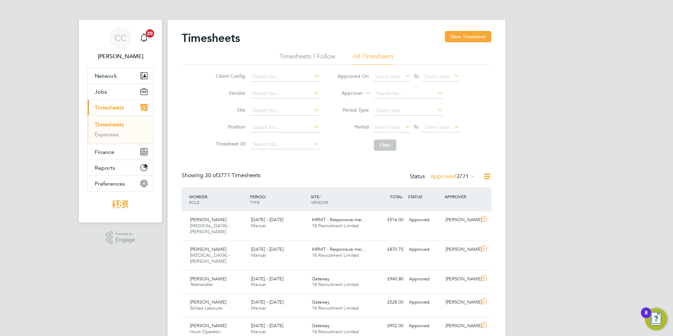
click at [455, 174] on label "Approved 3771" at bounding box center [453, 176] width 46 height 7
click at [440, 190] on li "All" at bounding box center [444, 189] width 32 height 10
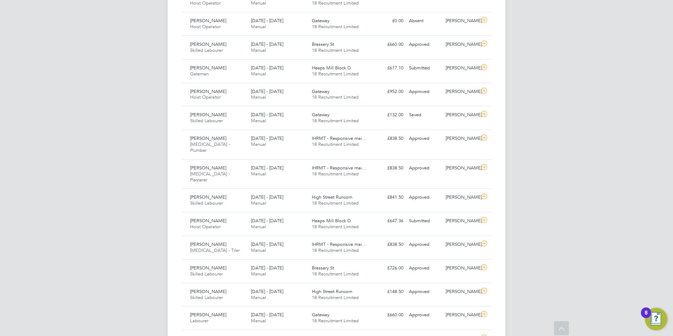
click at [580, 149] on div "CC Chloe Crayden Notifications 20 Applications: Network Team Members Businesses…" at bounding box center [336, 0] width 673 height 998
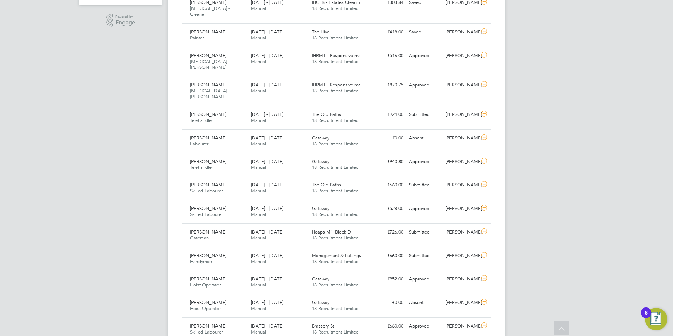
click at [567, 111] on div "CC Chloe Crayden Notifications 20 Applications: Network Team Members Businesses…" at bounding box center [336, 282] width 673 height 998
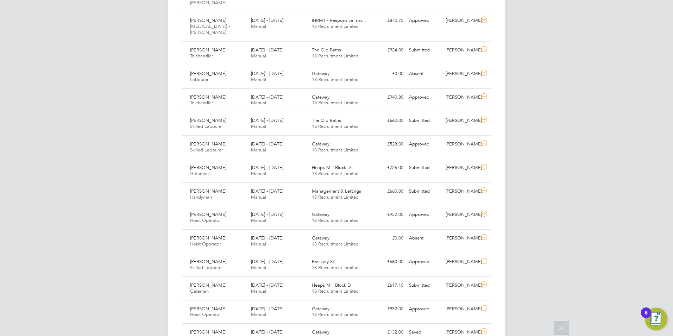
click at [598, 146] on div "CC Chloe Crayden Notifications 20 Applications: Network Team Members Businesses…" at bounding box center [336, 217] width 673 height 998
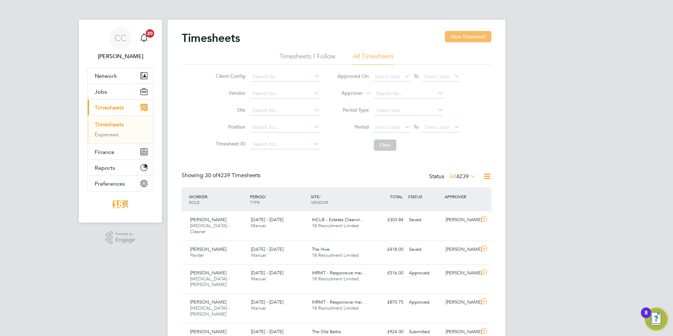
click at [470, 31] on button "New Timesheet" at bounding box center [468, 36] width 46 height 11
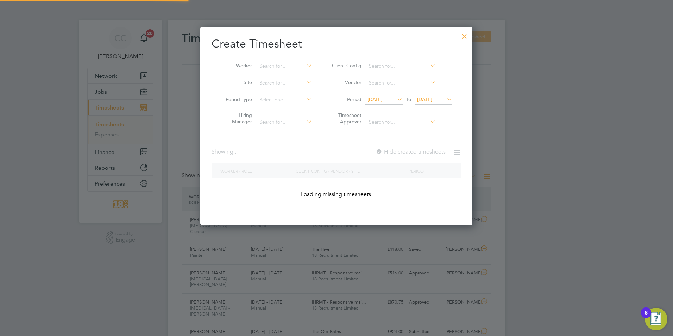
scroll to position [263, 272]
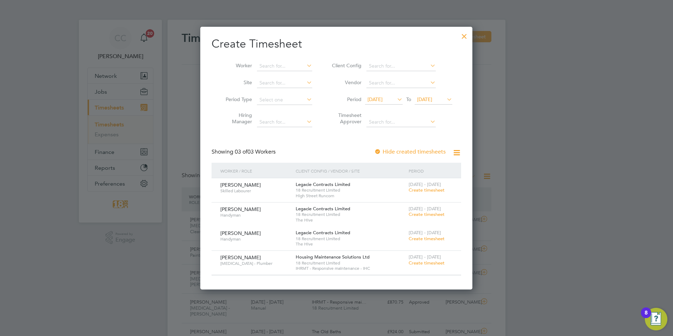
click at [573, 138] on div at bounding box center [336, 168] width 673 height 336
click at [464, 33] on div at bounding box center [464, 34] width 13 height 13
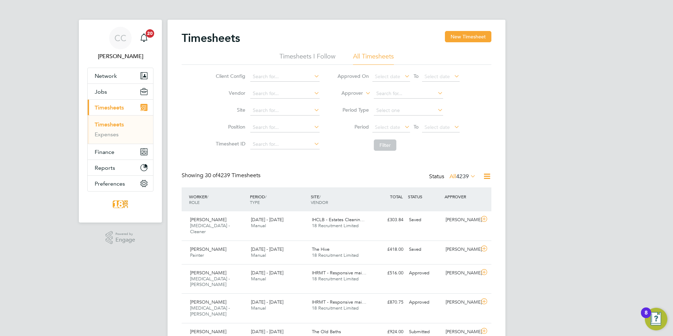
scroll to position [18, 61]
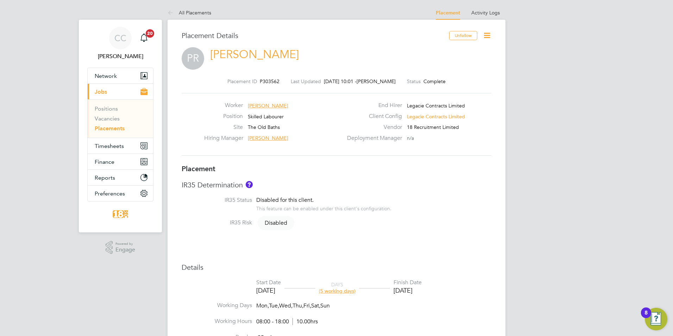
click at [491, 32] on icon at bounding box center [487, 35] width 9 height 9
click at [465, 54] on li "Edit Placement e" at bounding box center [464, 52] width 52 height 10
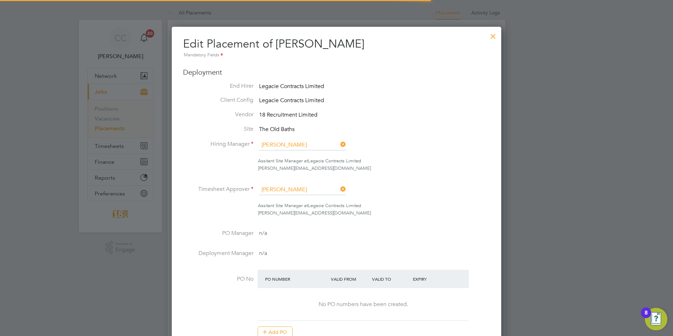
scroll to position [4, 4]
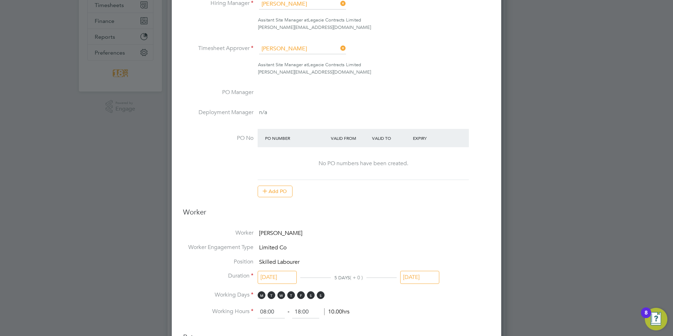
click at [436, 280] on input "[DATE]" at bounding box center [419, 277] width 39 height 13
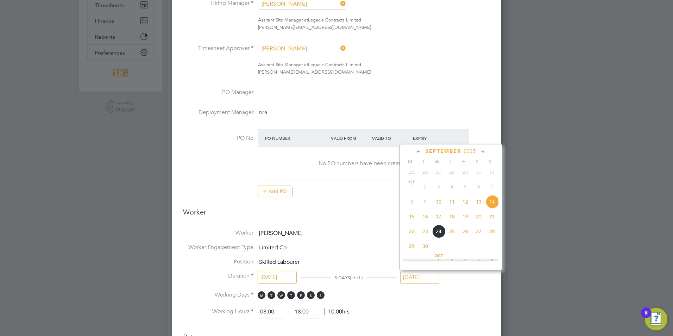
click at [452, 221] on span "18" at bounding box center [451, 216] width 13 height 13
type input "[DATE]"
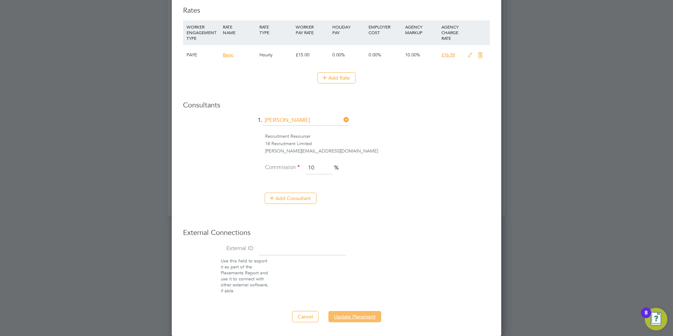
click at [344, 313] on button "Update Placement" at bounding box center [354, 316] width 53 height 11
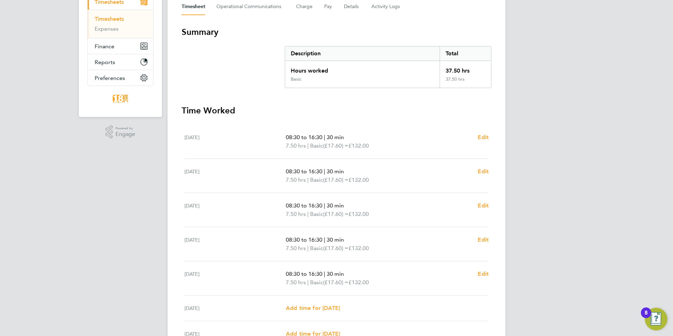
scroll to position [100, 0]
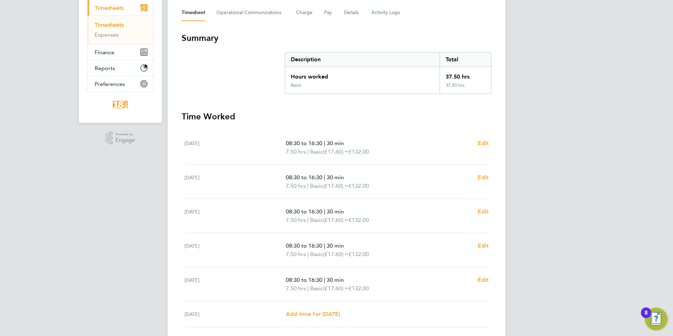
click at [113, 204] on div "CC [PERSON_NAME] Notifications 20 Applications: Network Team Members Businesses…" at bounding box center [336, 157] width 673 height 514
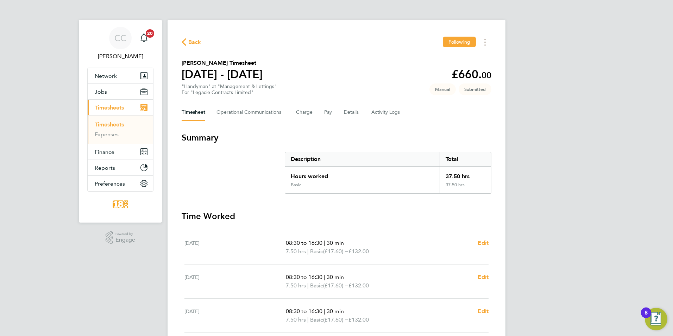
click at [187, 42] on span "Back" at bounding box center [192, 41] width 20 height 7
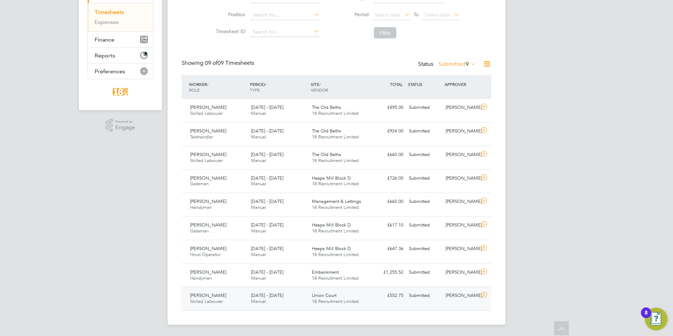
click at [283, 296] on span "[DATE] - [DATE]" at bounding box center [267, 295] width 32 height 6
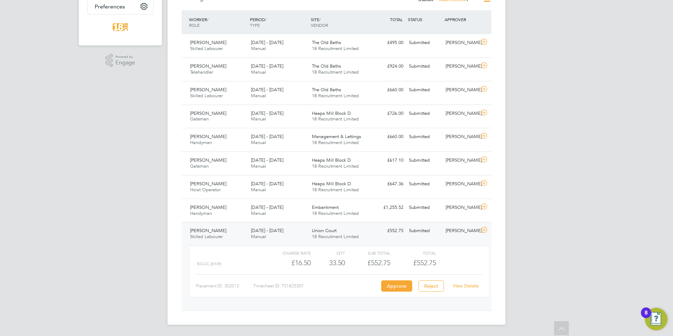
click at [475, 286] on link "View Details" at bounding box center [466, 286] width 26 height 6
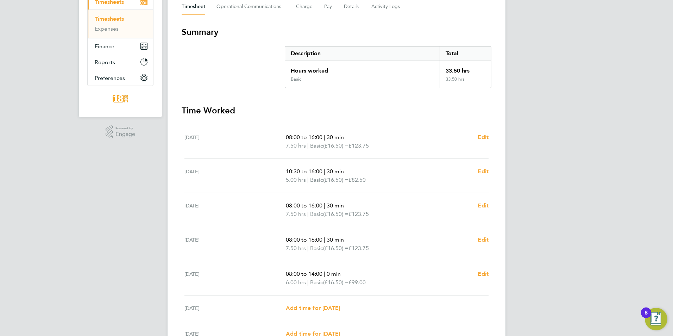
scroll to position [100, 0]
